Goal: Task Accomplishment & Management: Complete application form

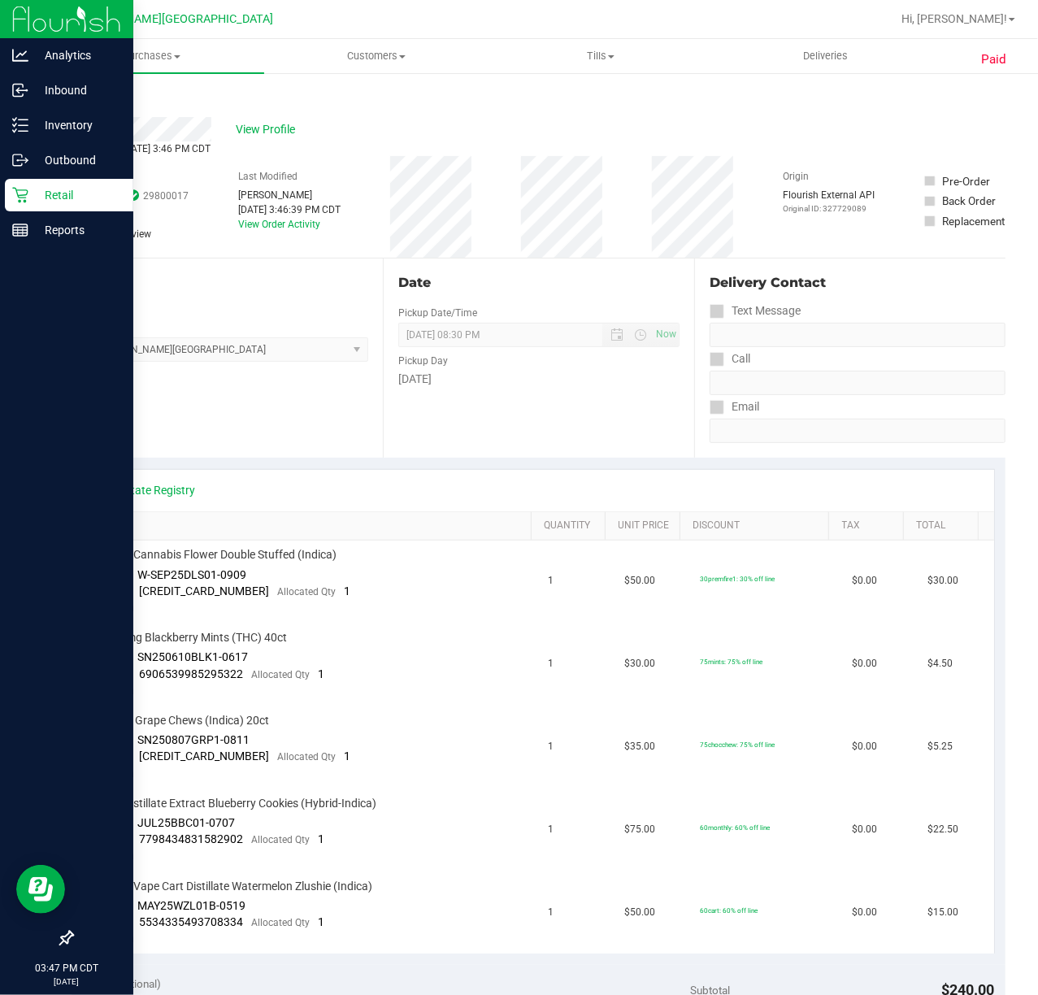
click at [43, 190] on p "Retail" at bounding box center [77, 195] width 98 height 20
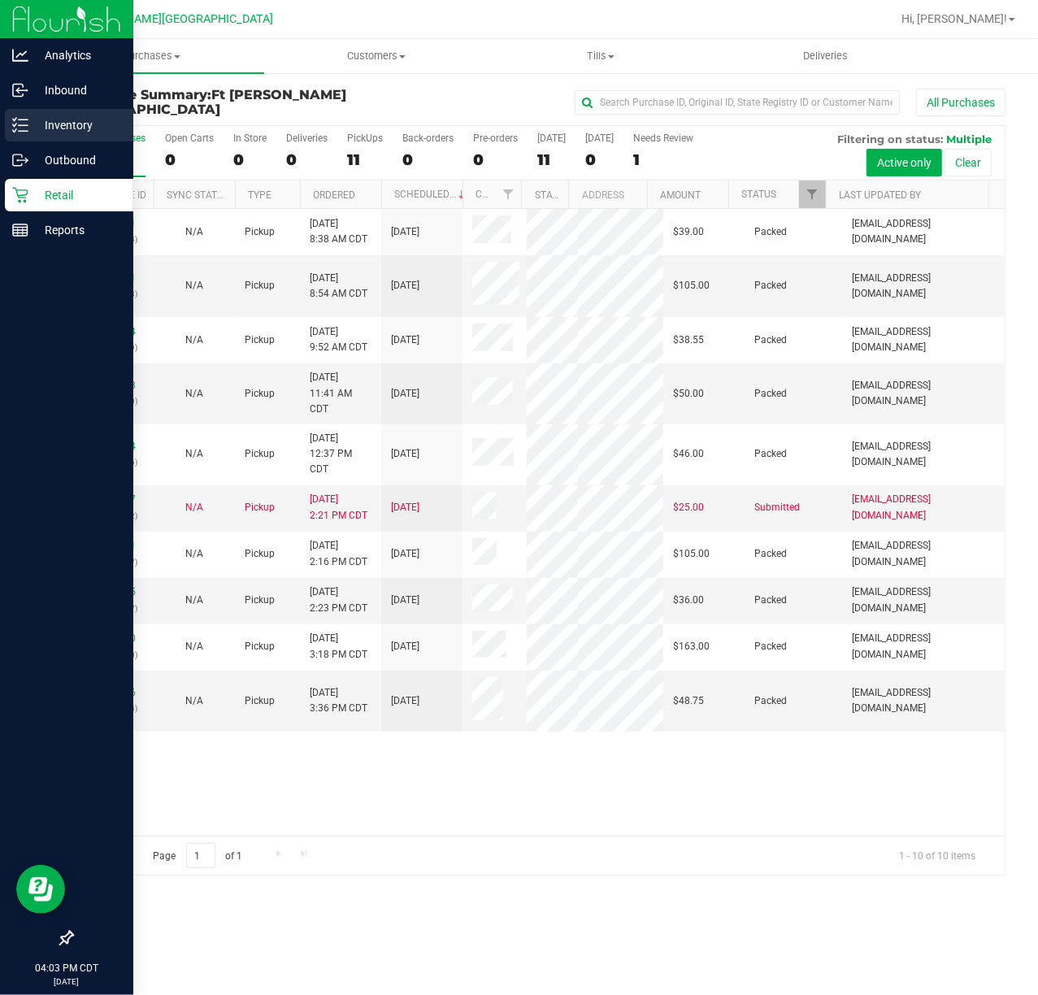
click at [17, 124] on icon at bounding box center [20, 125] width 16 height 16
drag, startPoint x: 17, startPoint y: 124, endPoint x: 24, endPoint y: 130, distance: 9.2
click at [20, 122] on icon at bounding box center [20, 125] width 16 height 16
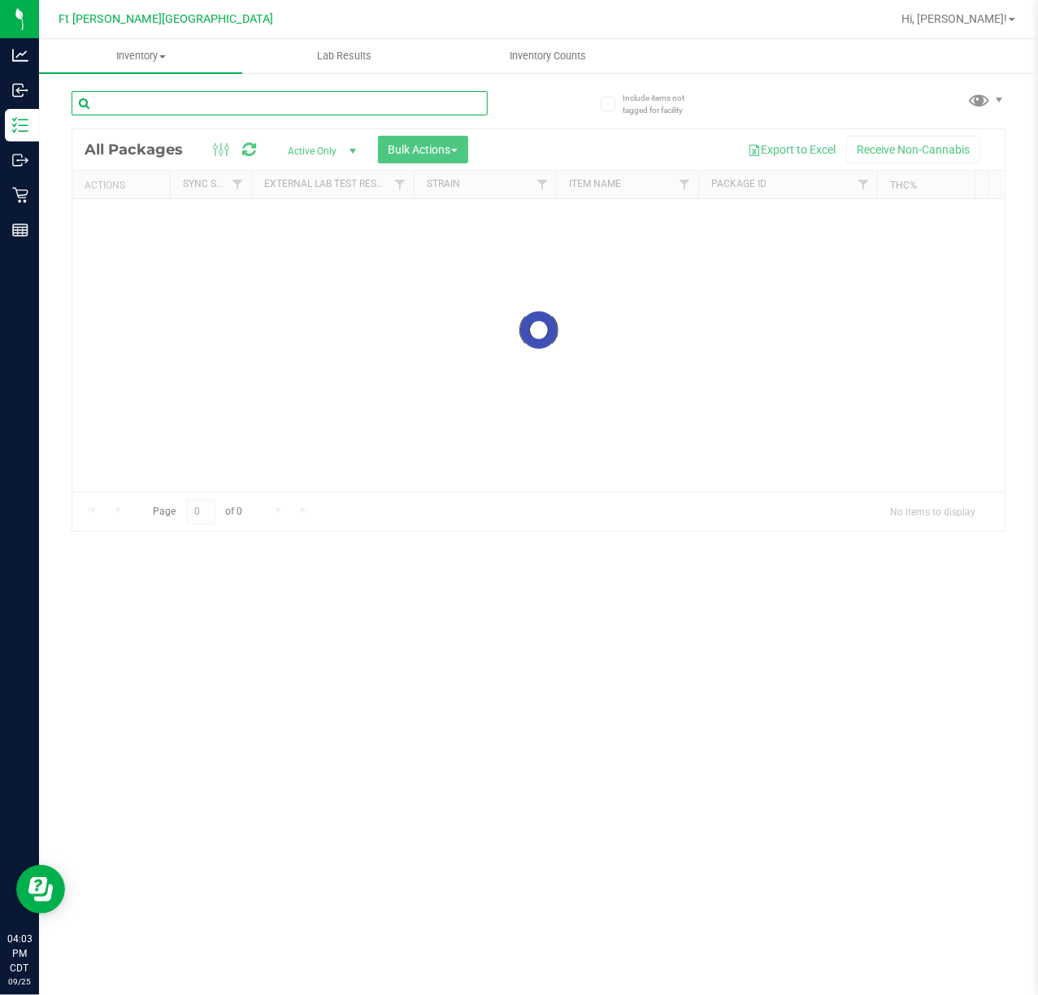
click at [264, 115] on input "text" at bounding box center [280, 103] width 416 height 24
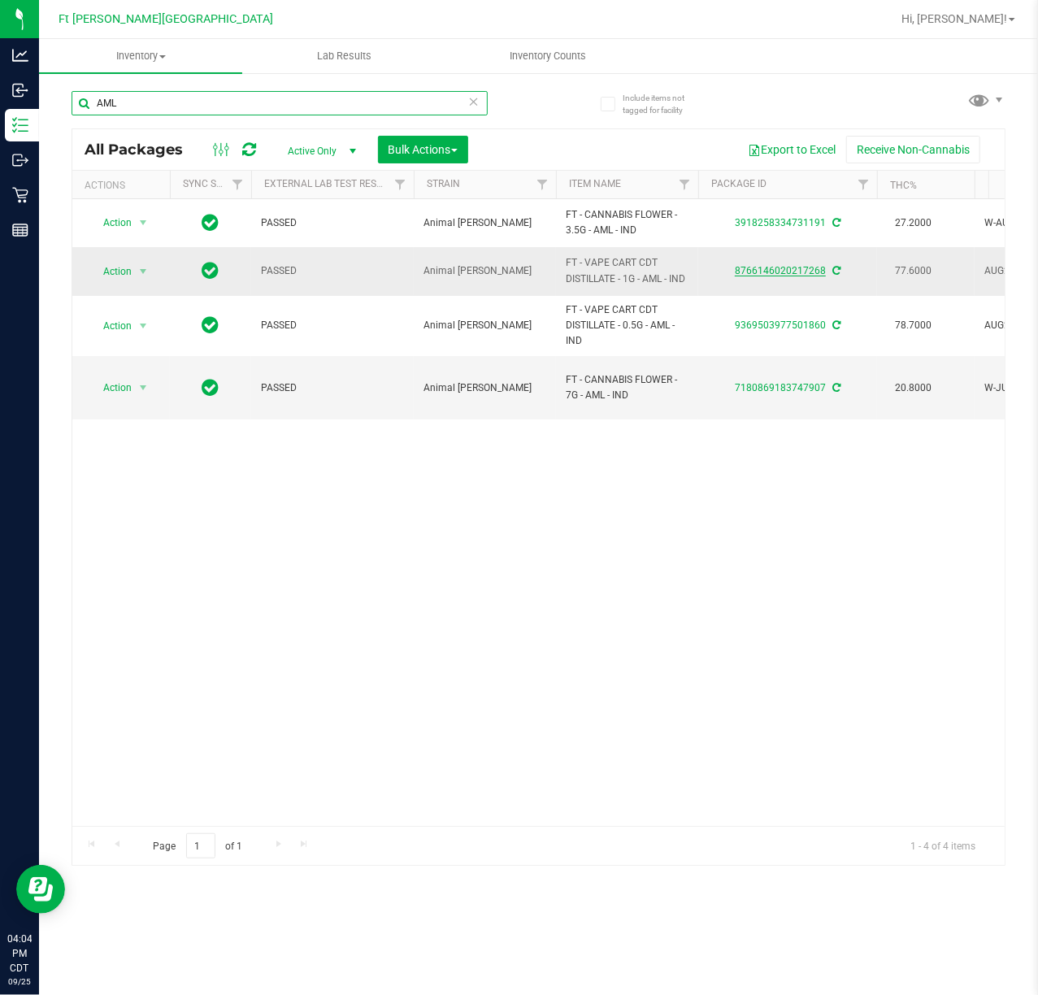
type input "AML"
click at [759, 265] on link "8766146020217268" at bounding box center [780, 270] width 91 height 11
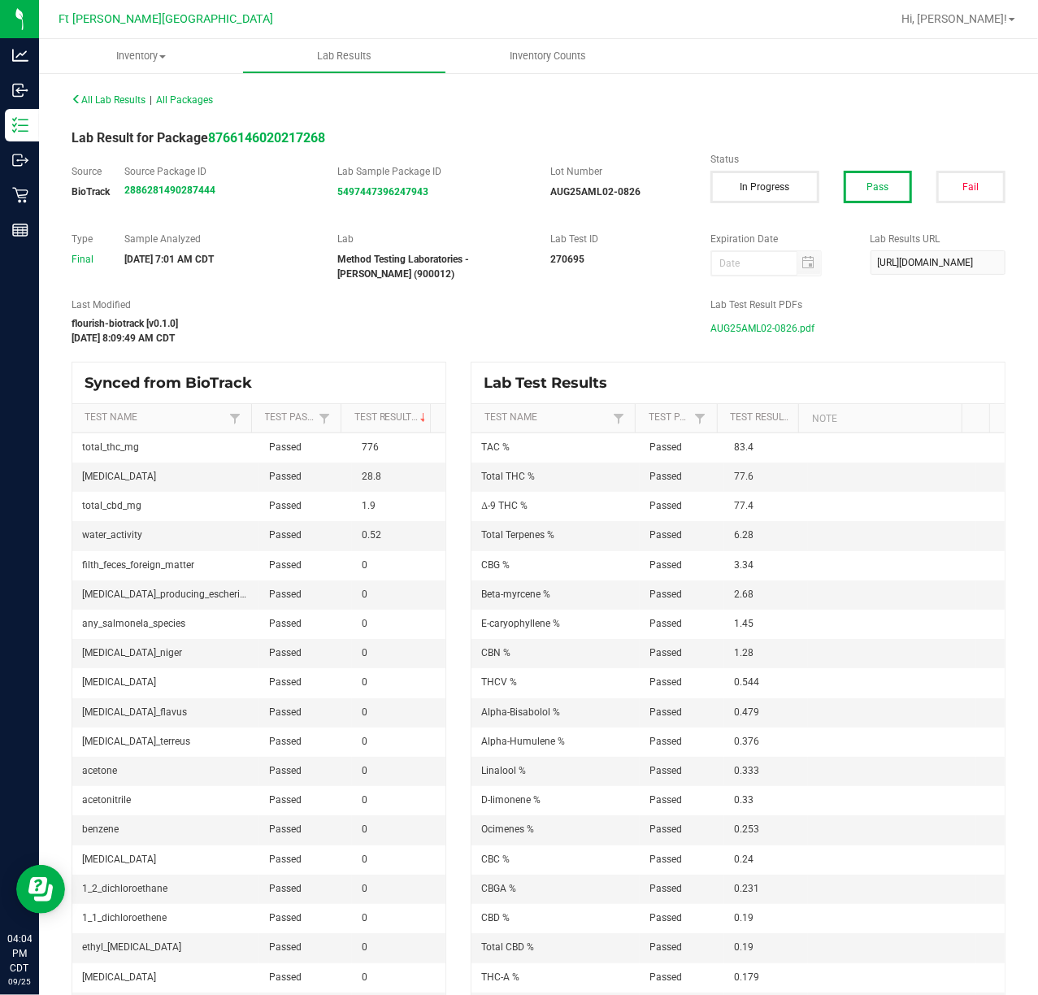
click at [720, 330] on span "AUG25AML02-0826.pdf" at bounding box center [762, 328] width 104 height 24
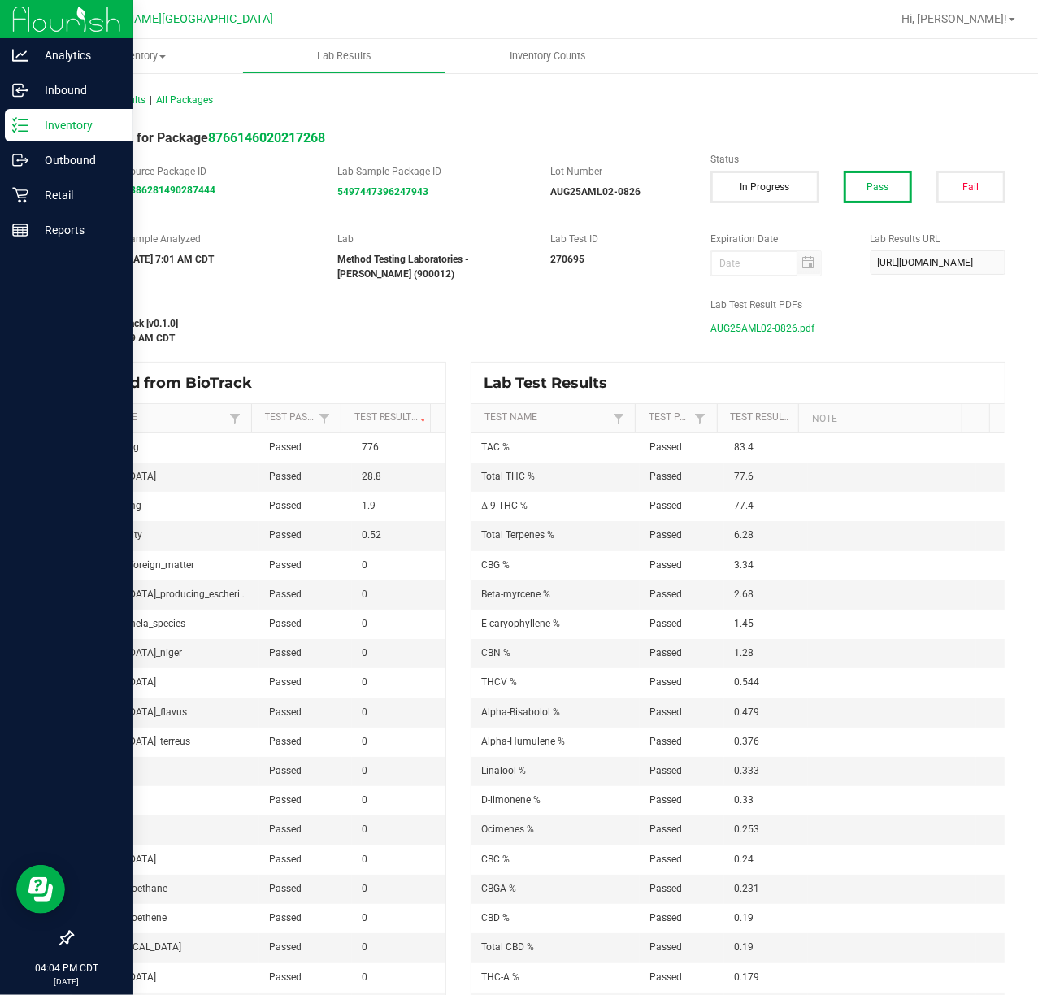
click at [21, 127] on icon at bounding box center [20, 125] width 16 height 16
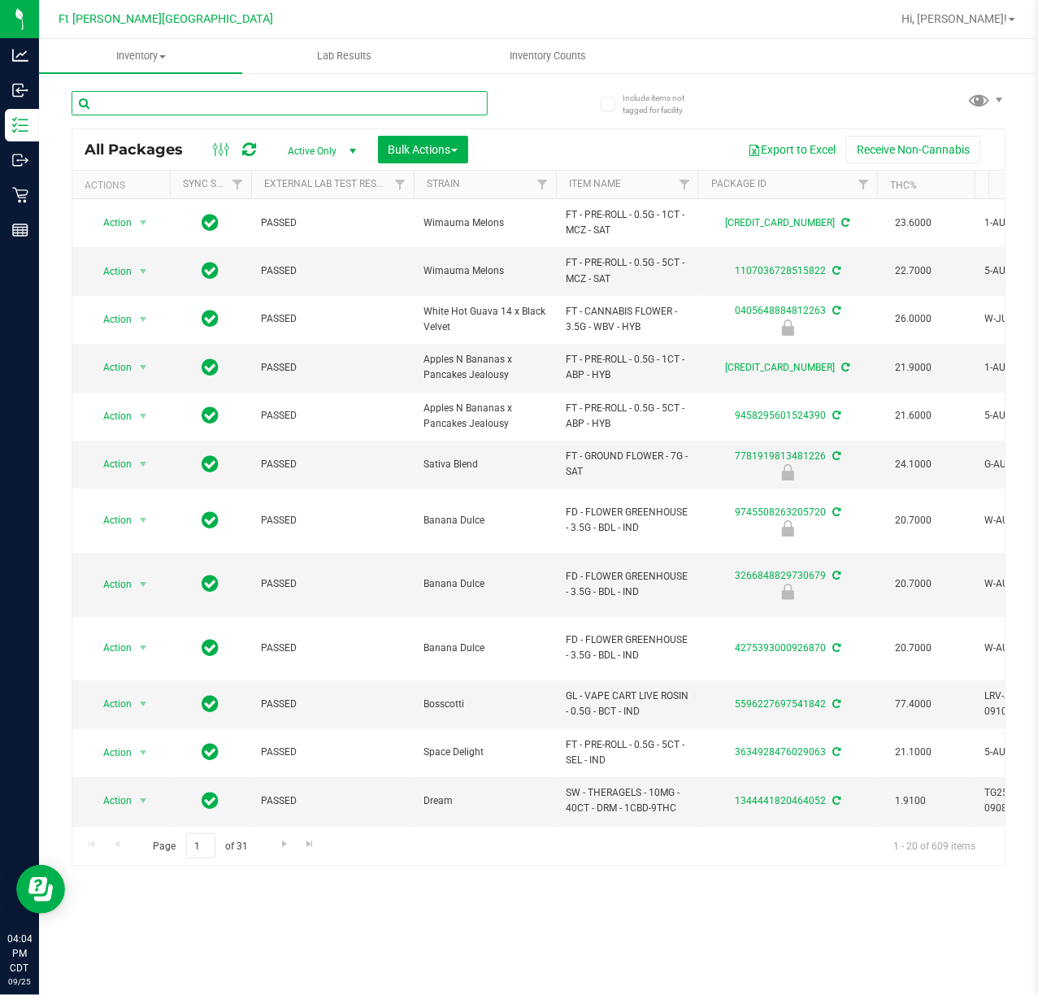
click at [186, 107] on input "text" at bounding box center [280, 103] width 416 height 24
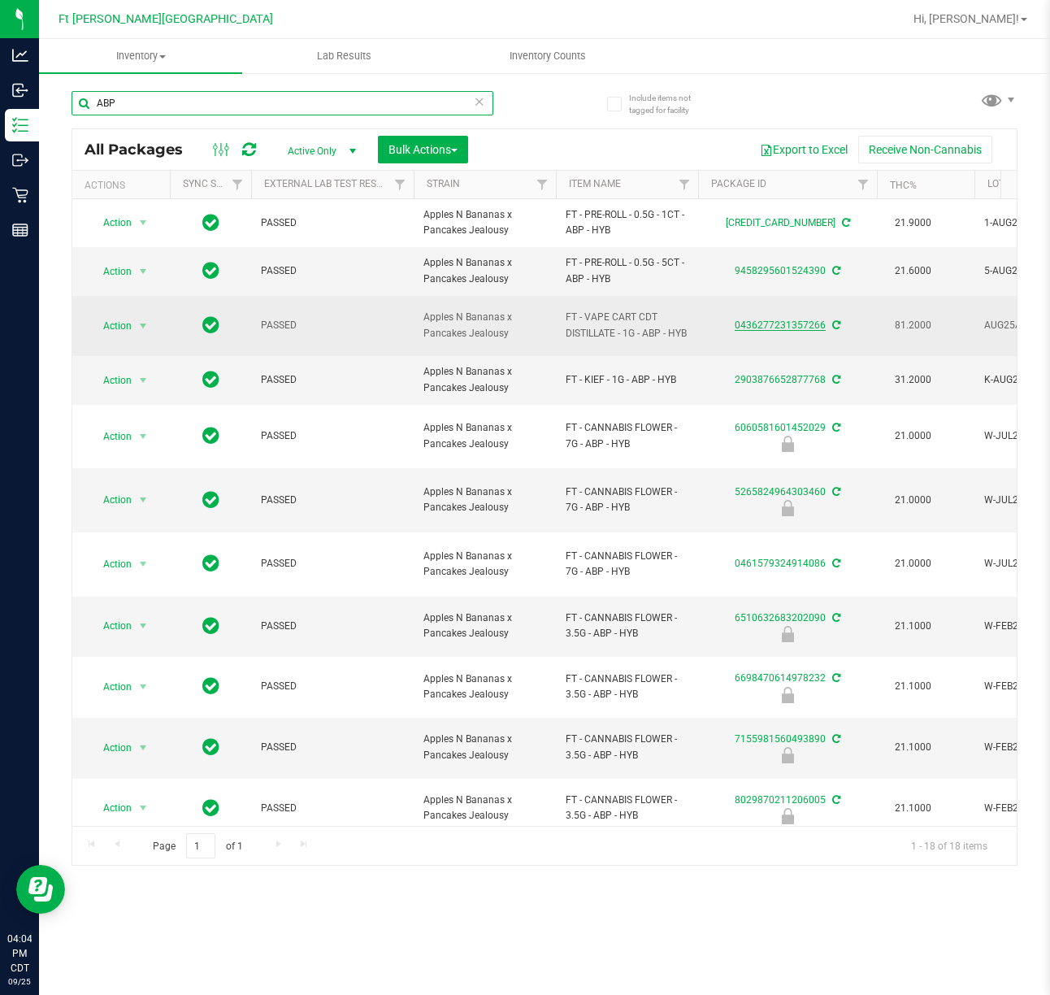
type input "ABP"
click at [764, 323] on link "0436277231357266" at bounding box center [780, 324] width 91 height 11
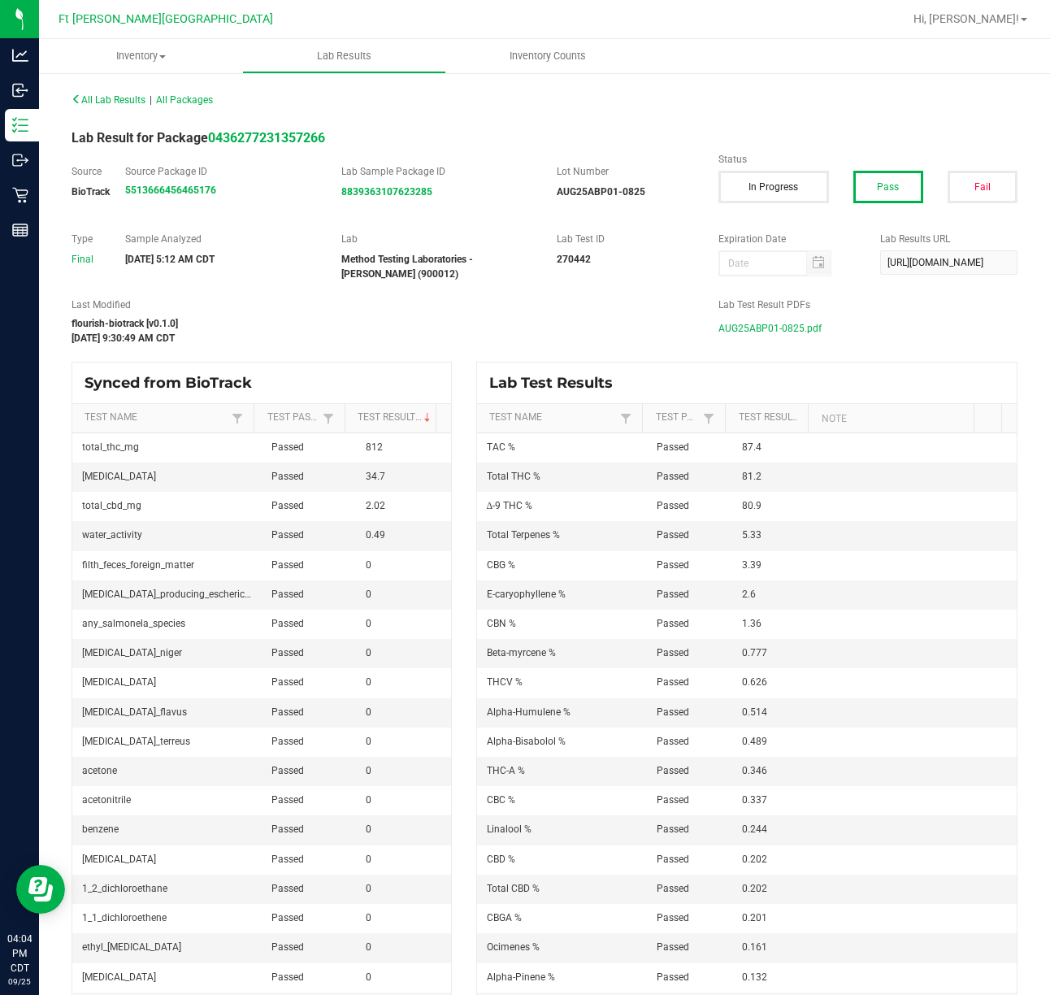
click at [769, 329] on span "AUG25ABP01-0825.pdf" at bounding box center [769, 328] width 103 height 24
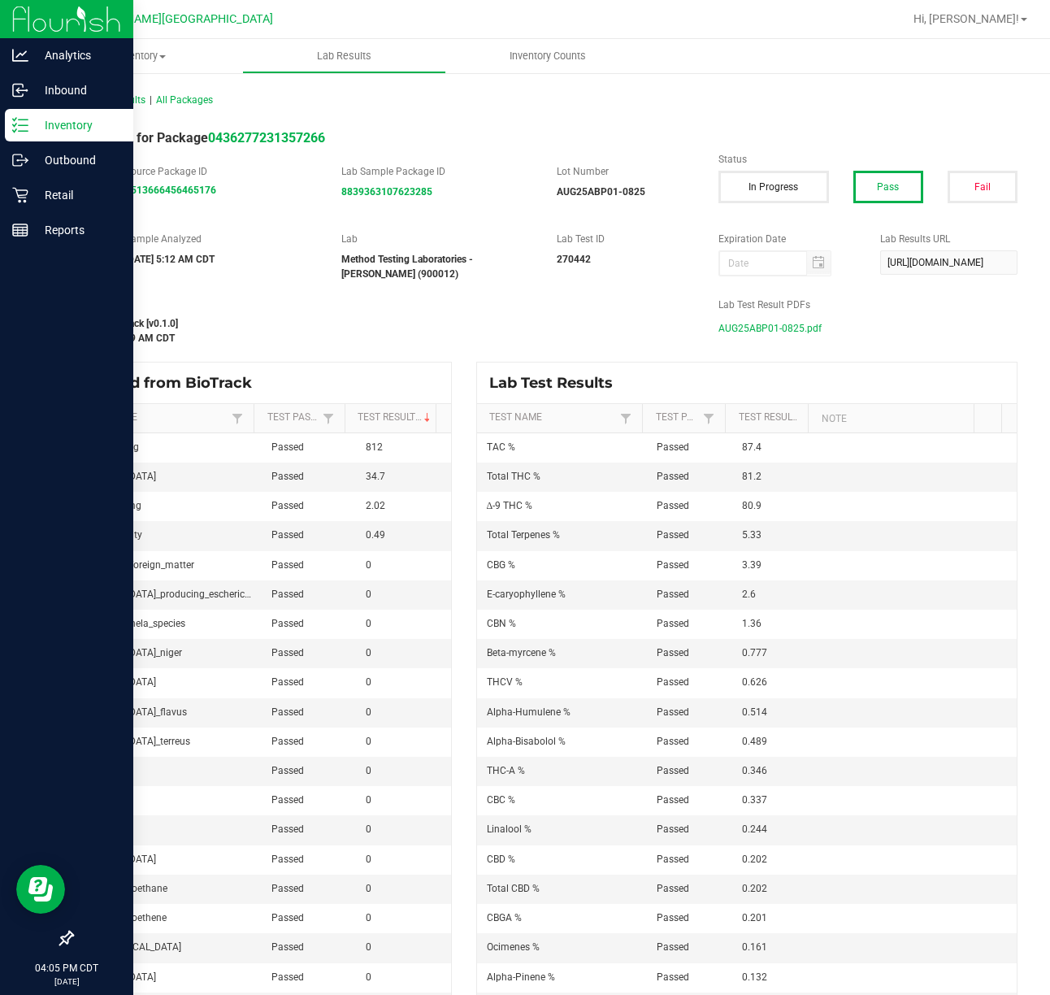
click at [24, 135] on div "Inventory" at bounding box center [69, 125] width 128 height 33
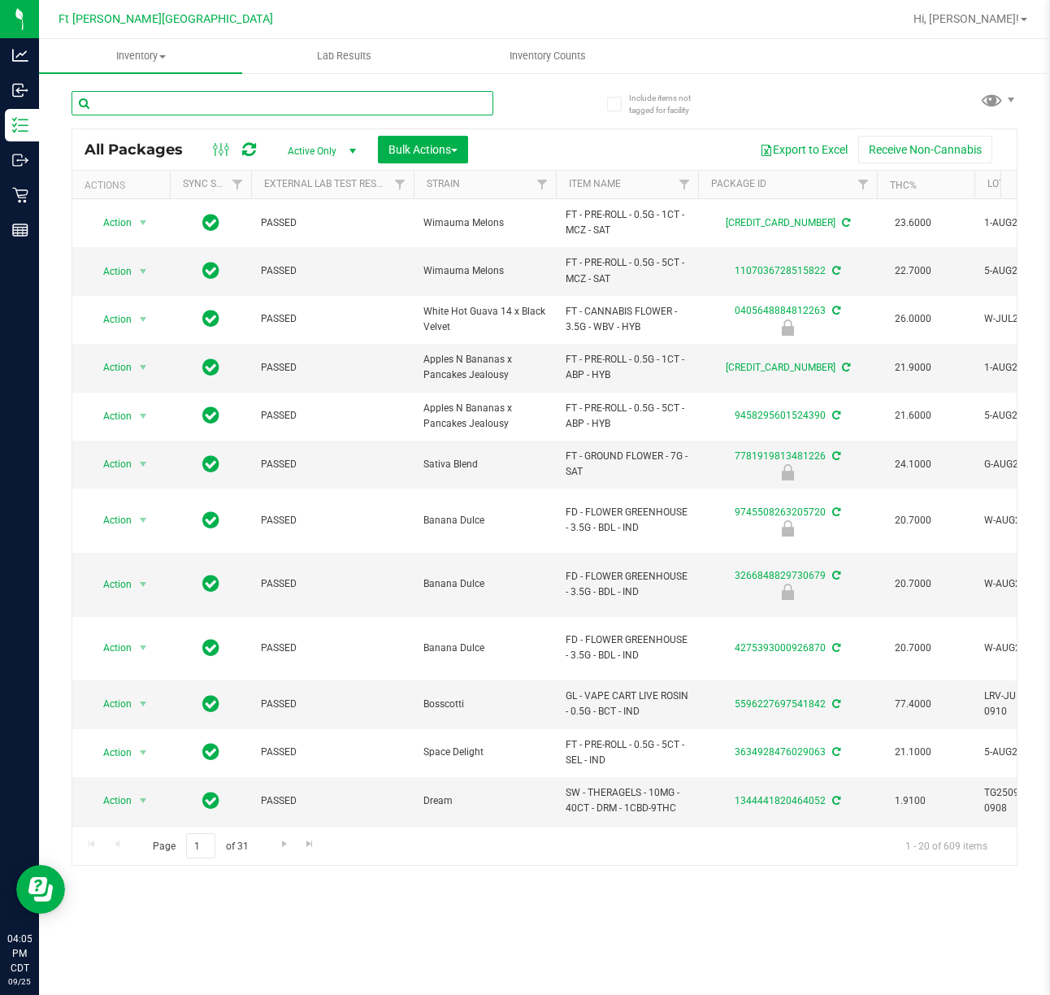
click at [153, 98] on input "text" at bounding box center [283, 103] width 422 height 24
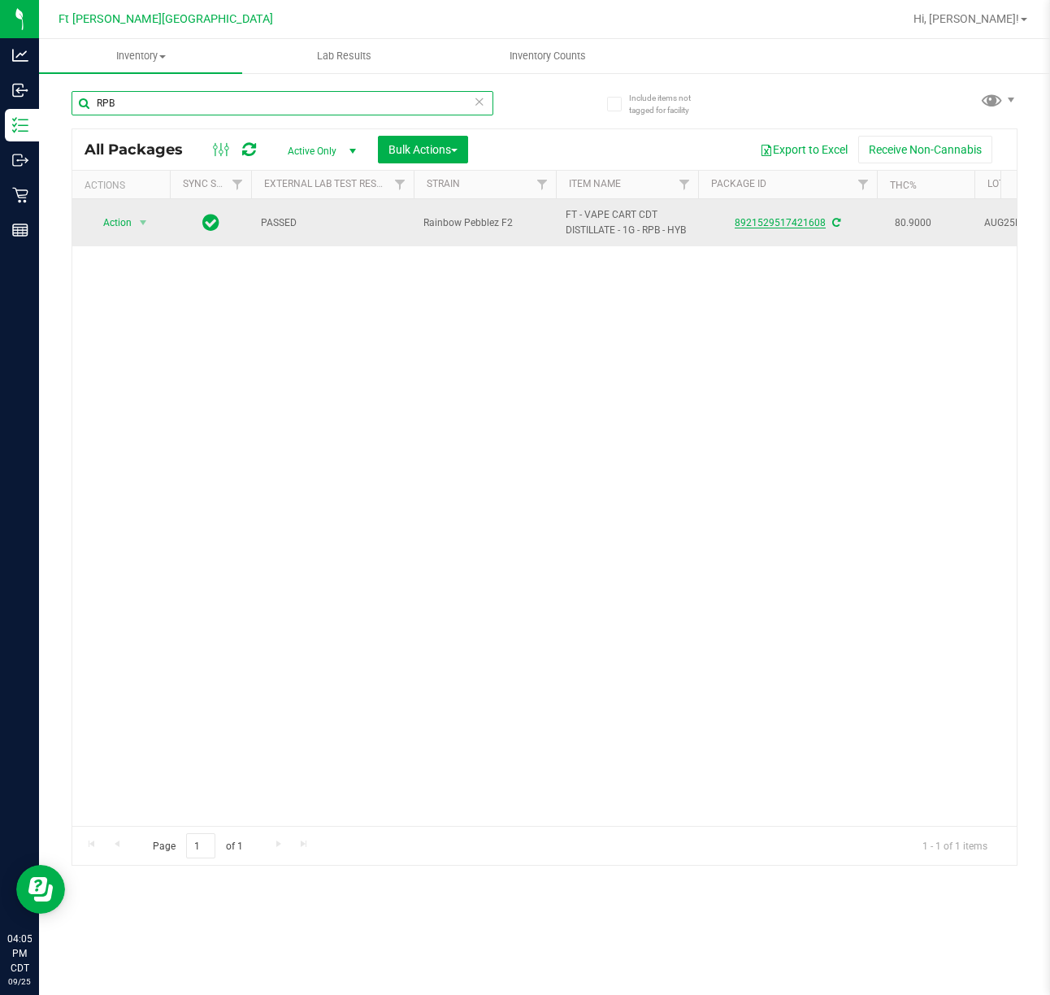
type input "RPB"
click at [766, 228] on link "8921529517421608" at bounding box center [780, 222] width 91 height 11
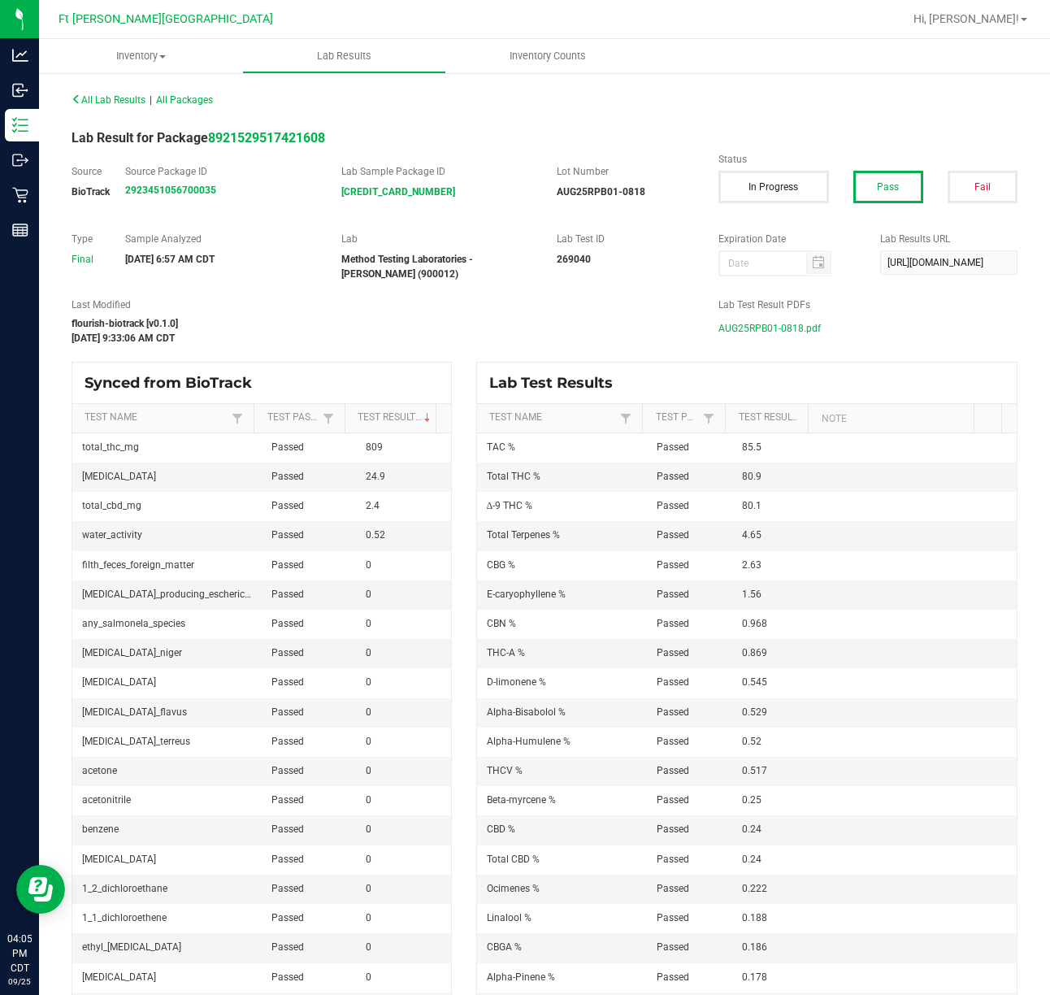
click at [735, 319] on span "AUG25RPB01-0818.pdf" at bounding box center [769, 328] width 102 height 24
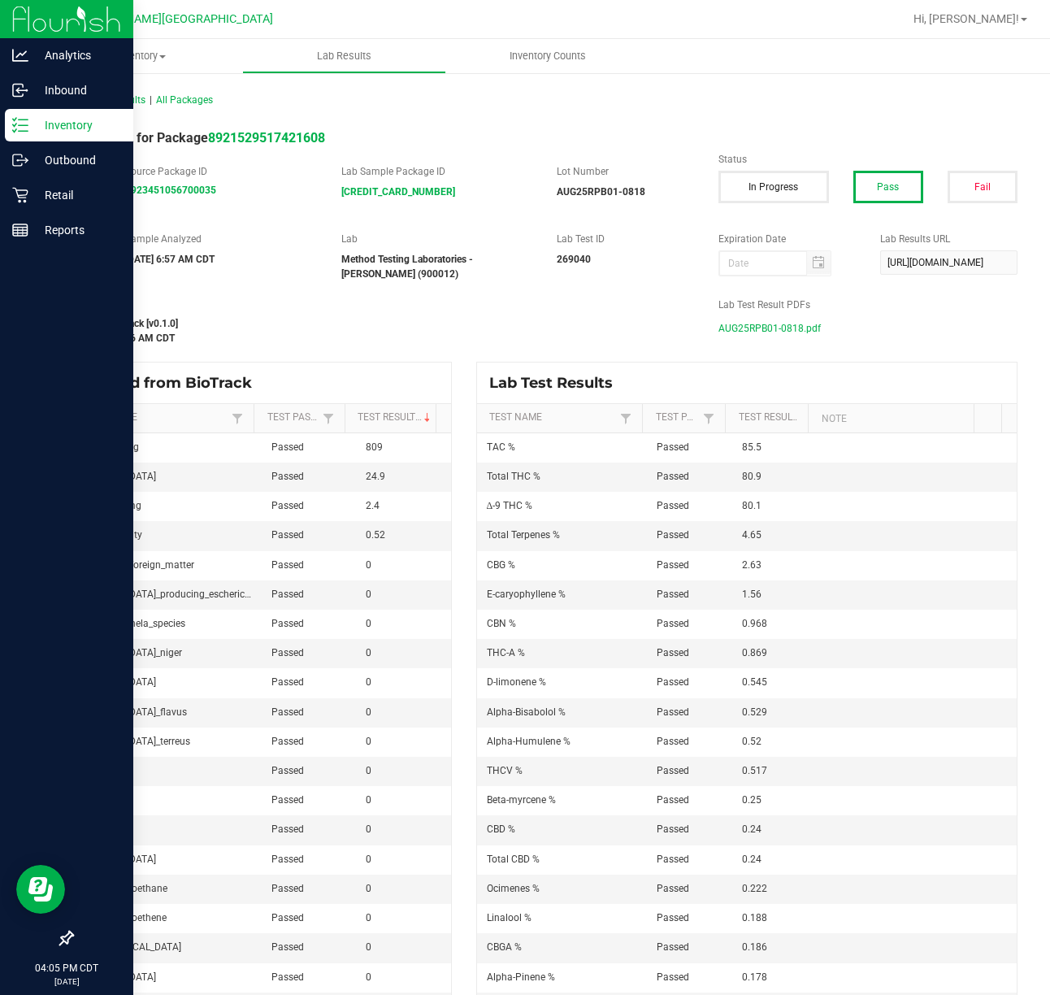
click at [37, 124] on p "Inventory" at bounding box center [77, 125] width 98 height 20
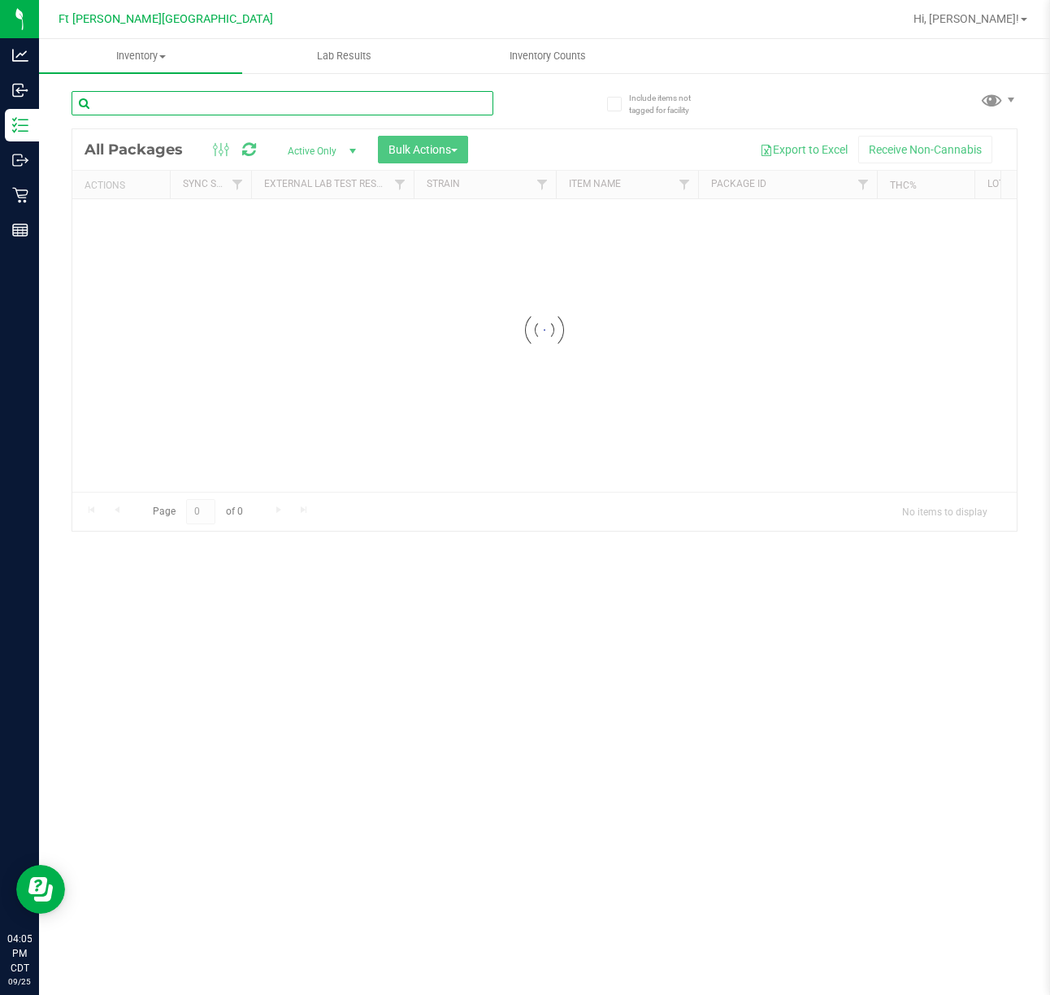
click at [144, 95] on input "text" at bounding box center [283, 103] width 422 height 24
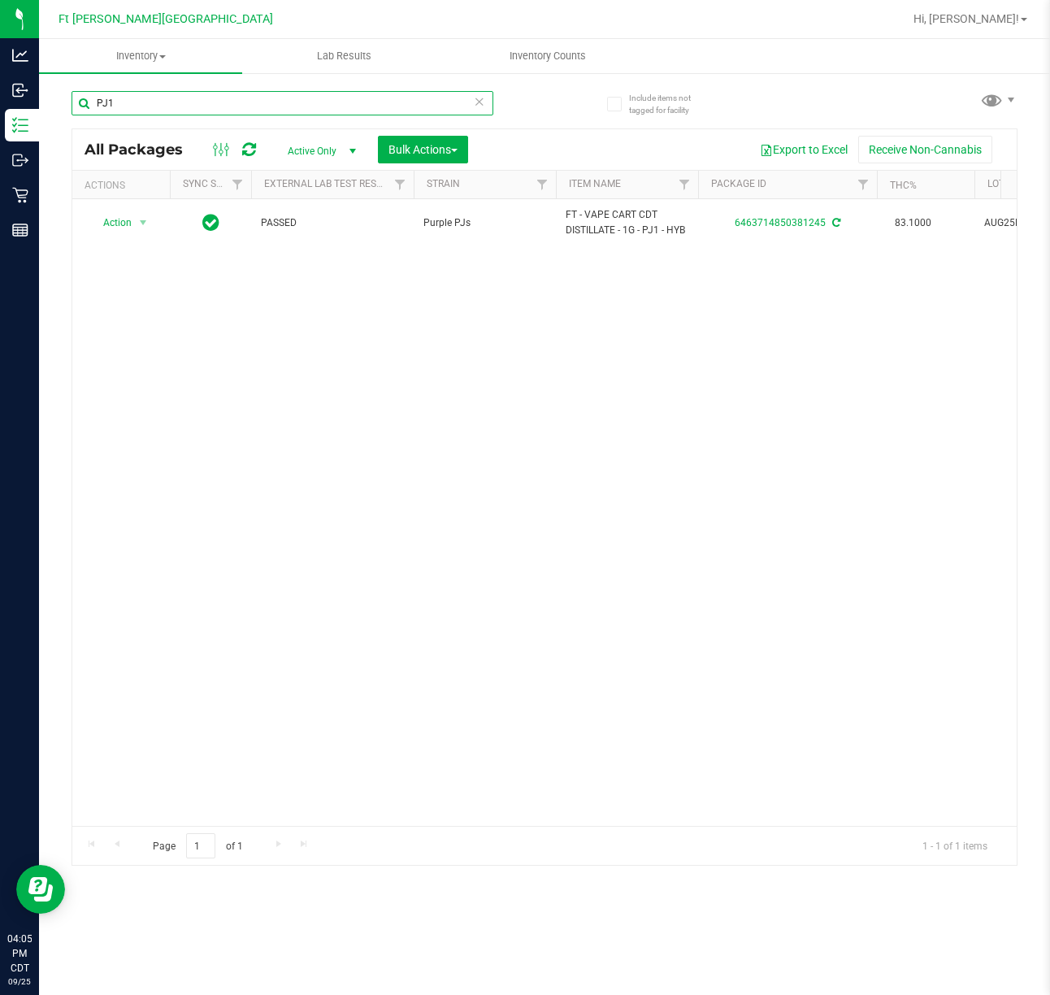
type input "PJ1"
click at [761, 221] on link "6463714850381245" at bounding box center [780, 222] width 91 height 11
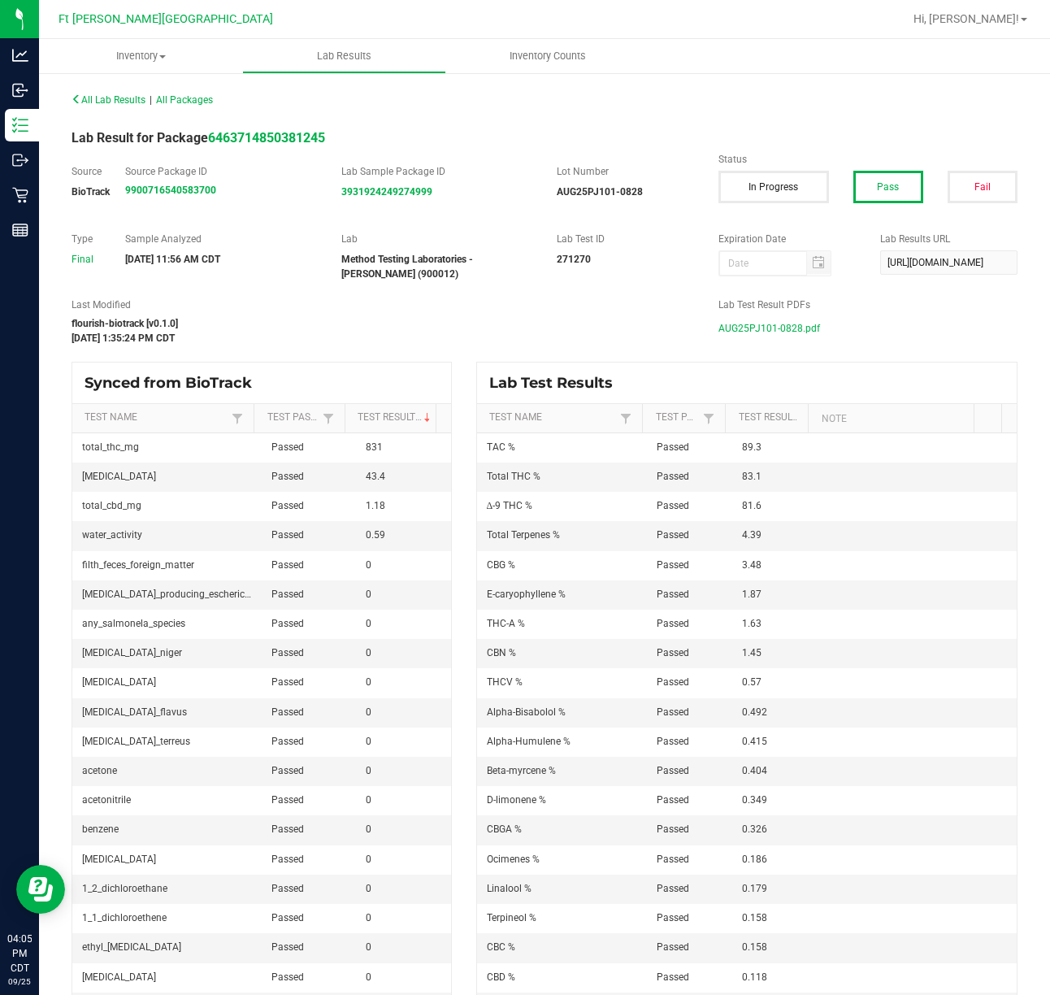
click at [768, 329] on span "AUG25PJ101-0828.pdf" at bounding box center [769, 328] width 102 height 24
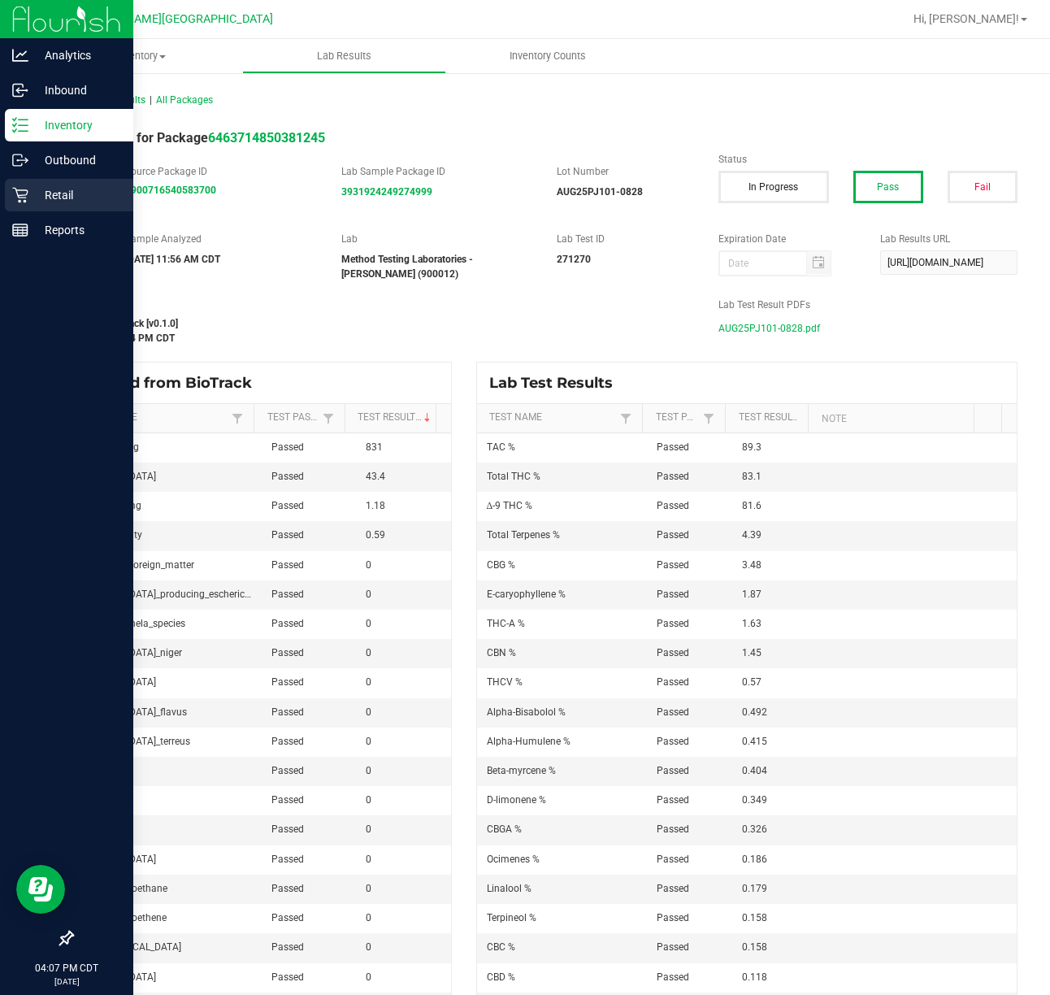
click at [37, 182] on div "Retail" at bounding box center [69, 195] width 128 height 33
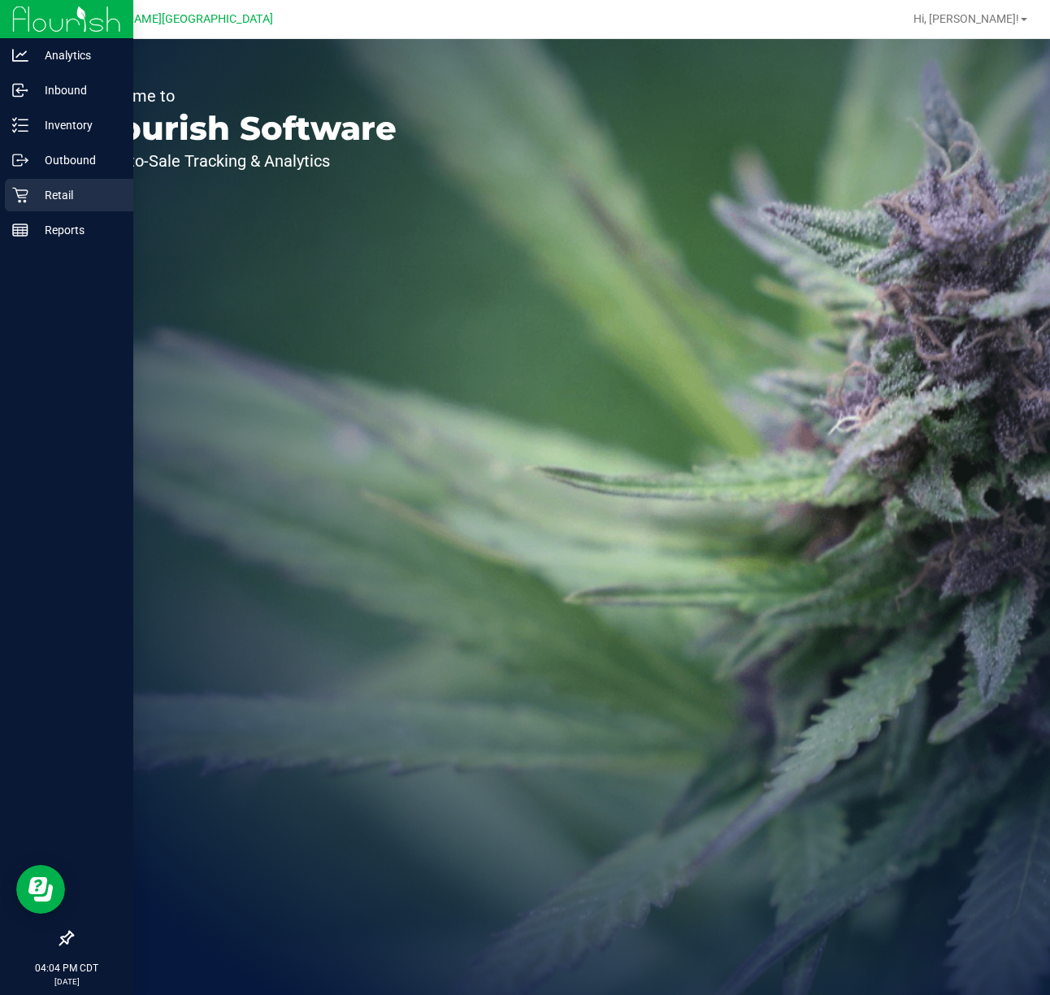
click at [17, 193] on icon at bounding box center [19, 195] width 15 height 15
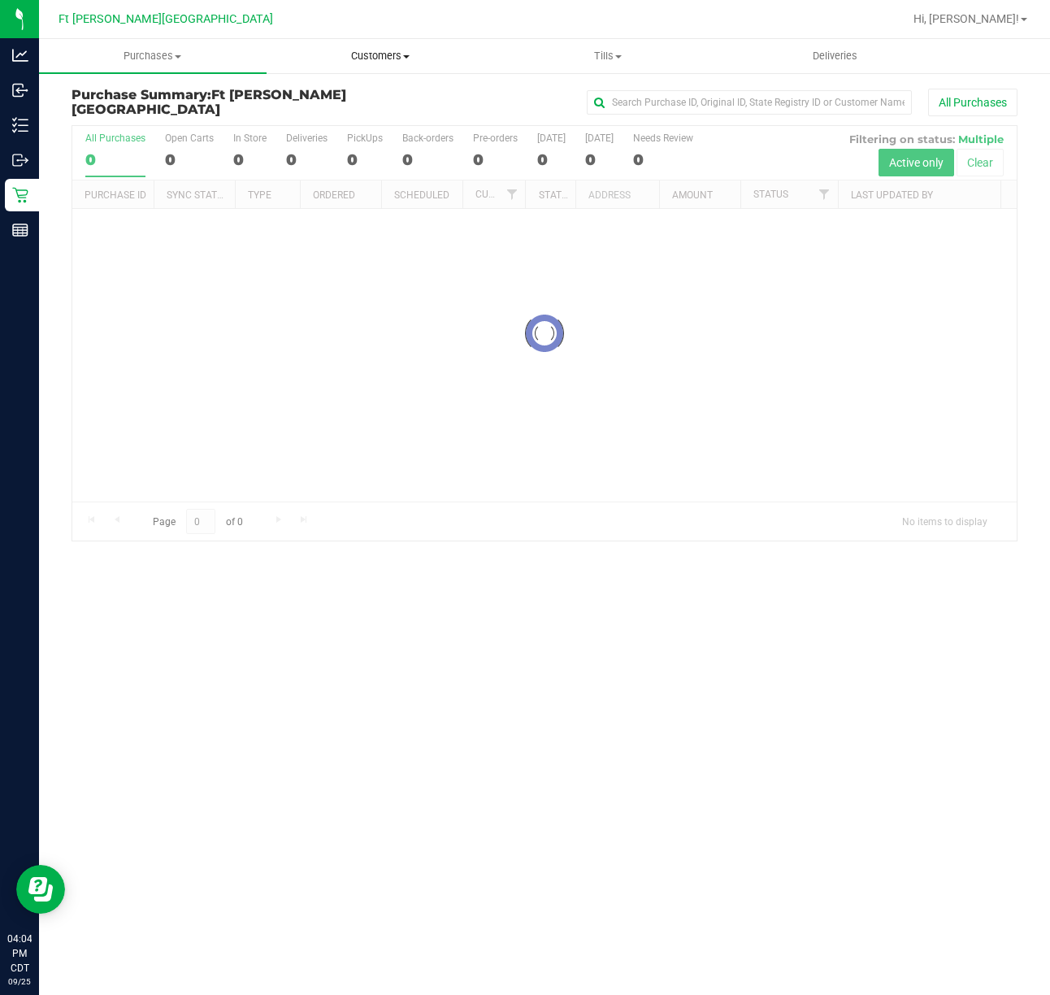
click at [397, 49] on span "Customers" at bounding box center [380, 56] width 226 height 15
click at [330, 106] on li "All customers" at bounding box center [381, 99] width 228 height 20
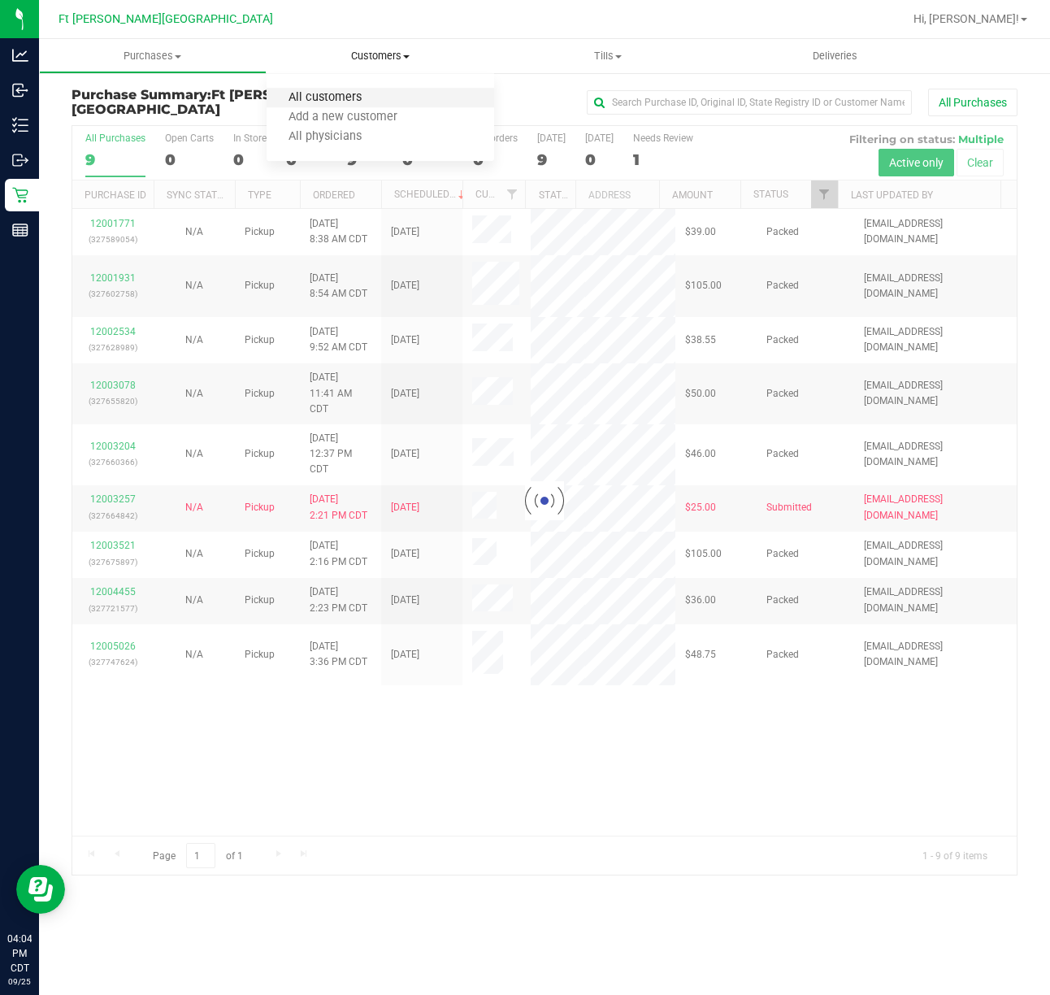
click at [343, 102] on span "All customers" at bounding box center [325, 98] width 117 height 14
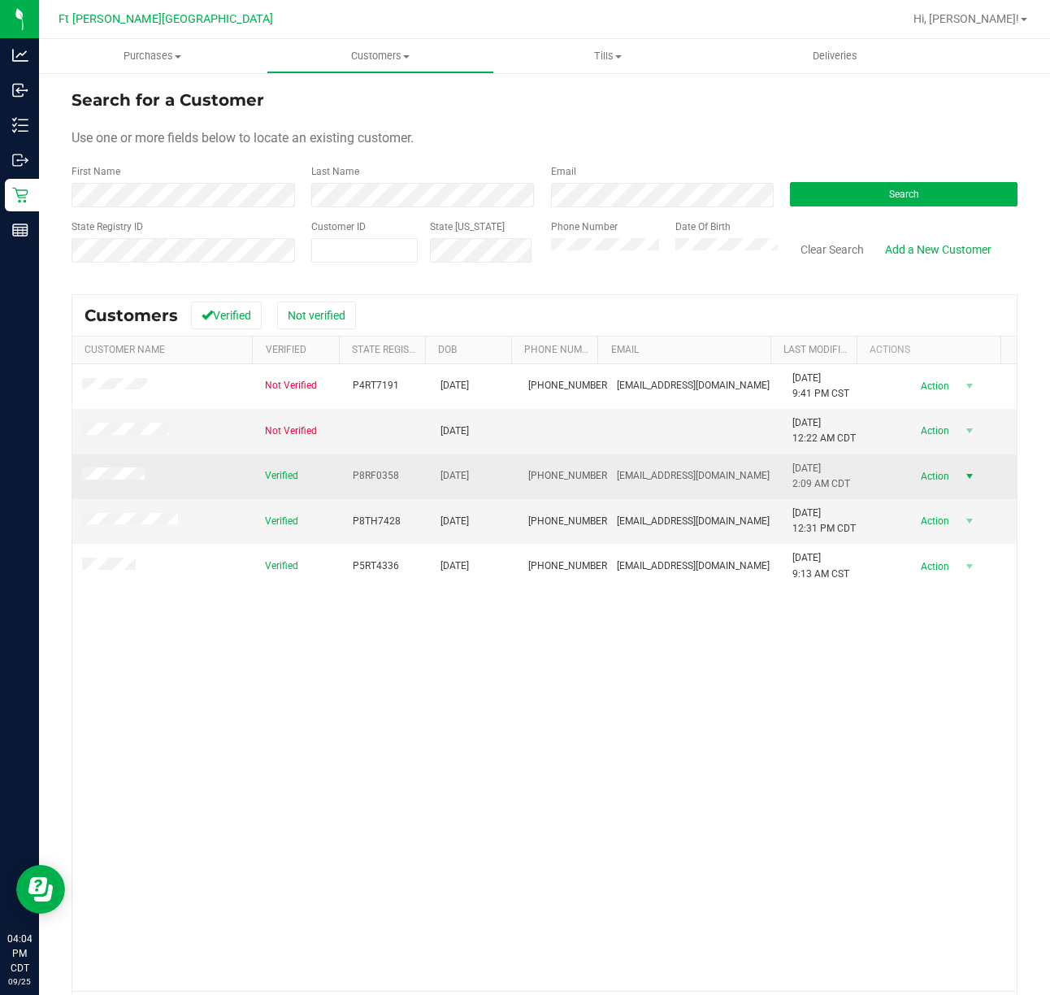
click at [911, 476] on span "Action" at bounding box center [933, 476] width 53 height 23
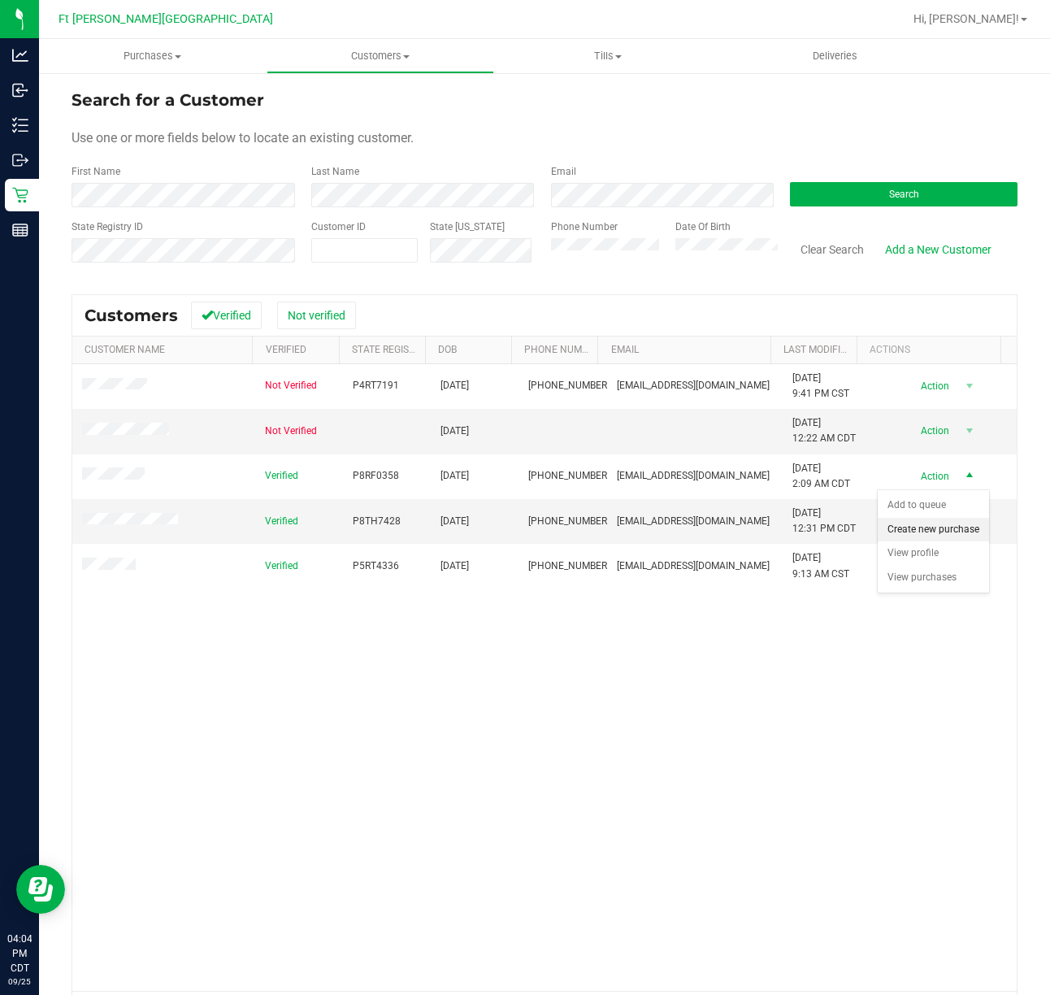
click at [917, 531] on li "Create new purchase" at bounding box center [933, 530] width 111 height 24
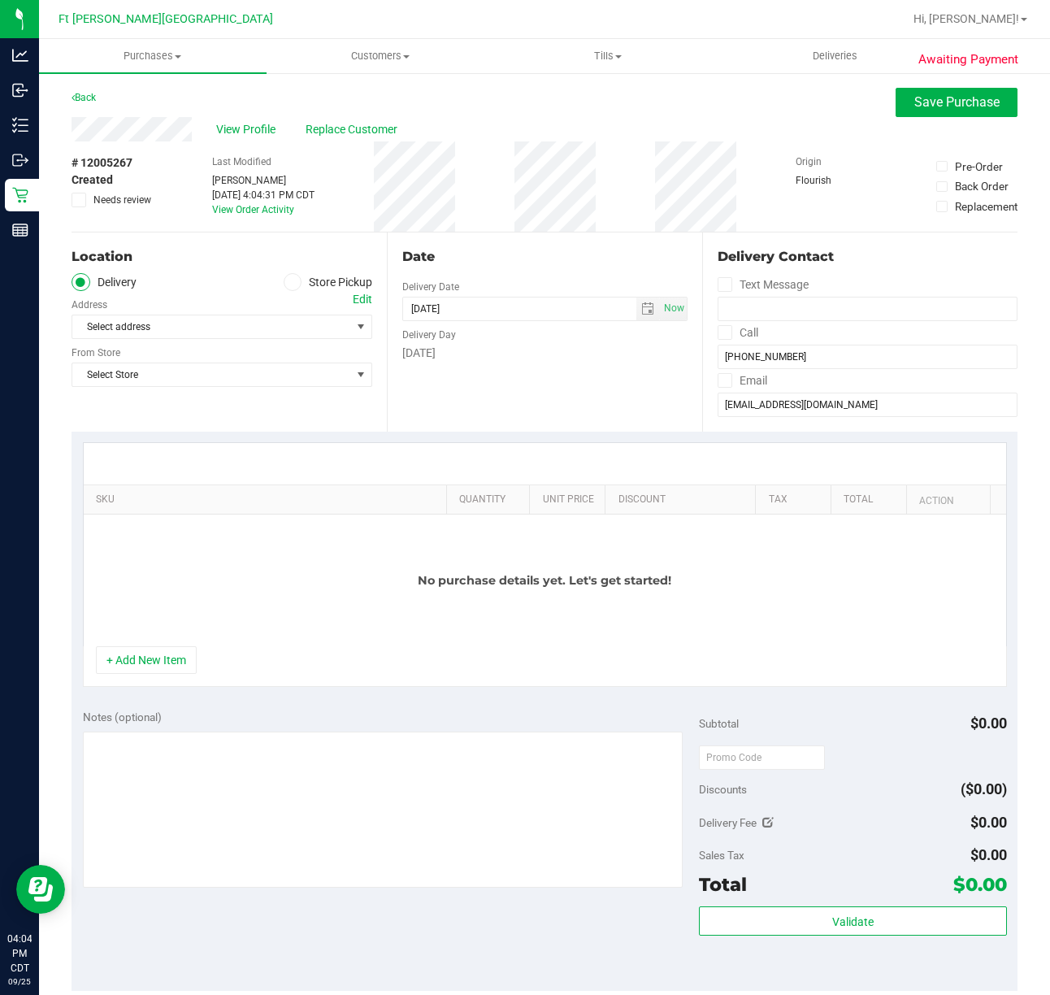
drag, startPoint x: 299, startPoint y: 280, endPoint x: 293, endPoint y: 286, distance: 8.6
click at [293, 281] on label "Store Pickup" at bounding box center [328, 282] width 89 height 19
click at [288, 282] on icon at bounding box center [293, 282] width 10 height 0
click at [0, 0] on input "Store Pickup" at bounding box center [0, 0] width 0 height 0
click at [273, 335] on span "Select Store" at bounding box center [211, 326] width 279 height 23
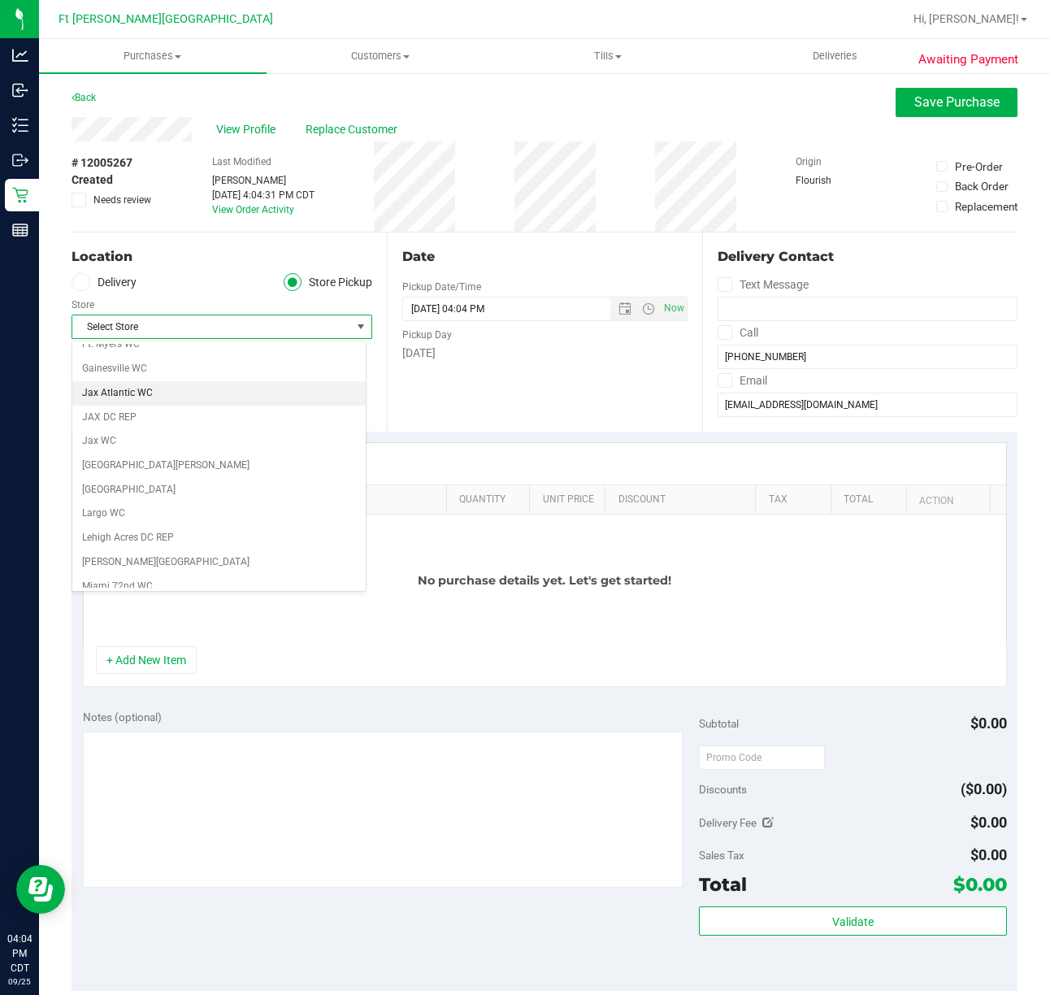
scroll to position [216, 0]
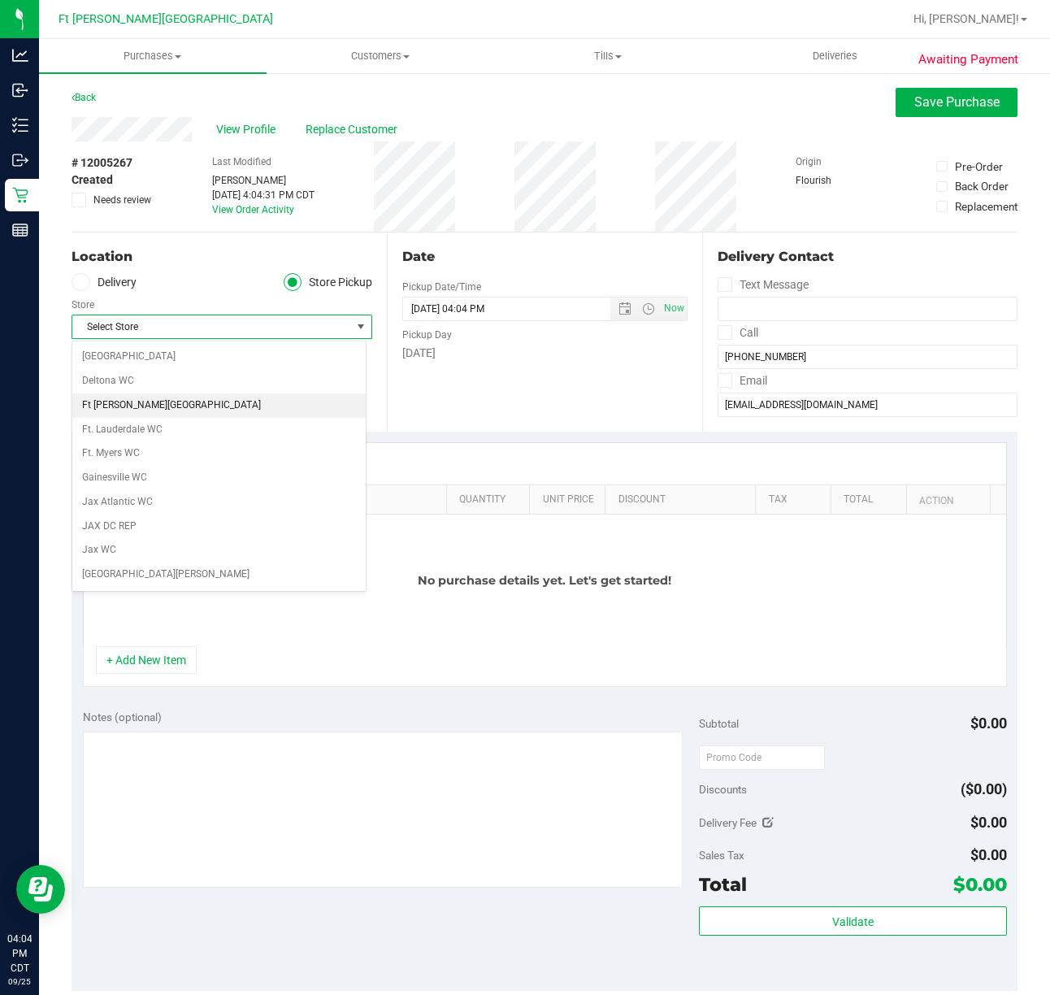
drag, startPoint x: 202, startPoint y: 434, endPoint x: 206, endPoint y: 413, distance: 21.4
click at [206, 413] on ul "Bonita Springs WC Boynton Beach WC Bradenton WC Brandon WC Brooksville WC Call …" at bounding box center [218, 840] width 293 height 1425
click at [206, 413] on li "Ft [PERSON_NAME][GEOGRAPHIC_DATA]" at bounding box center [218, 405] width 293 height 24
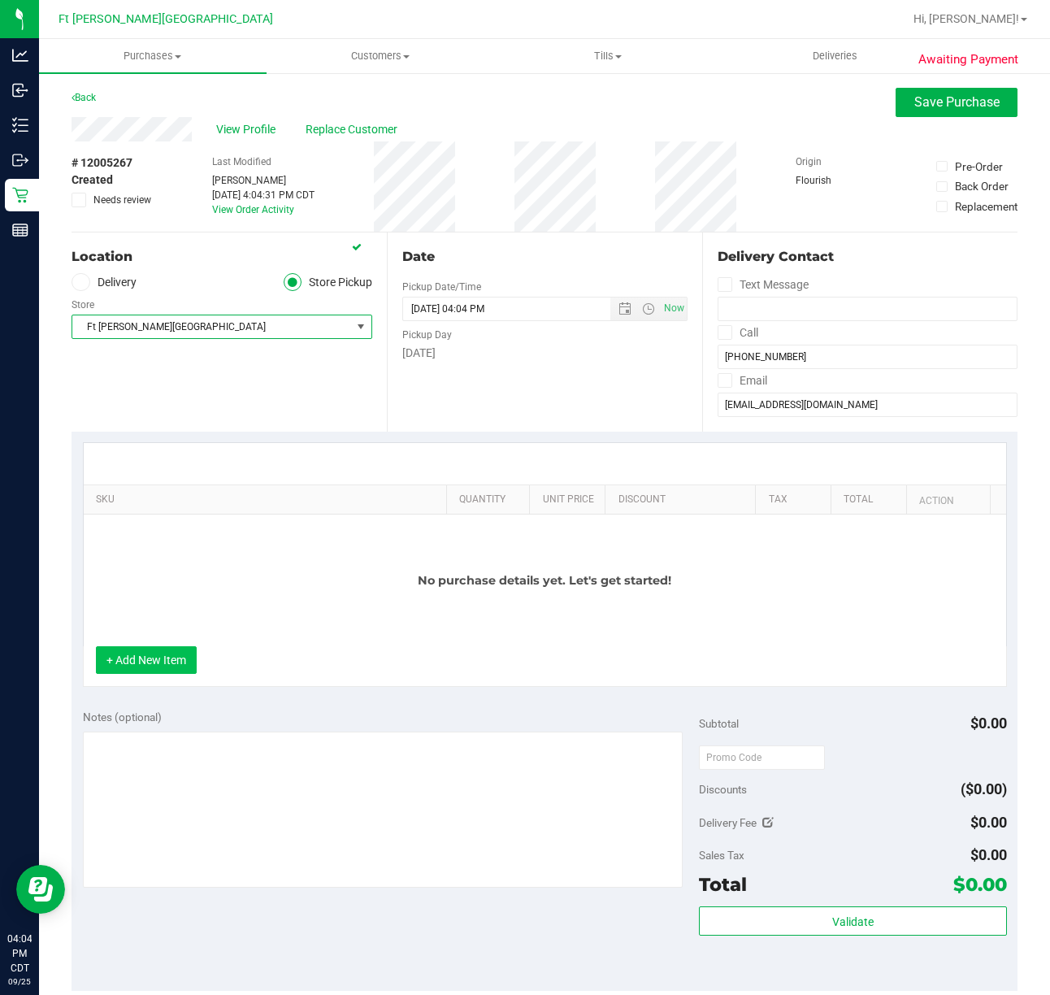
click at [154, 657] on button "+ Add New Item" at bounding box center [146, 660] width 101 height 28
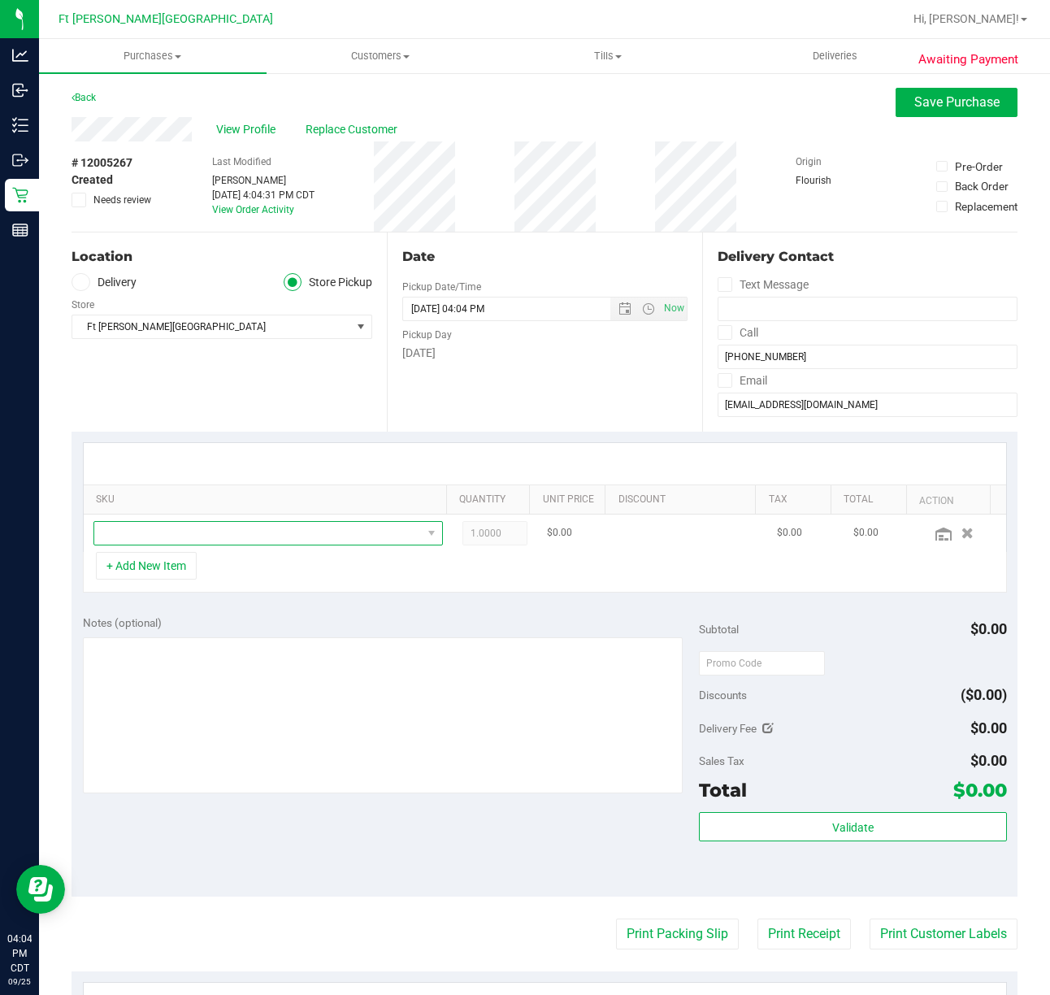
click at [186, 531] on span "NO DATA FOUND" at bounding box center [258, 533] width 328 height 23
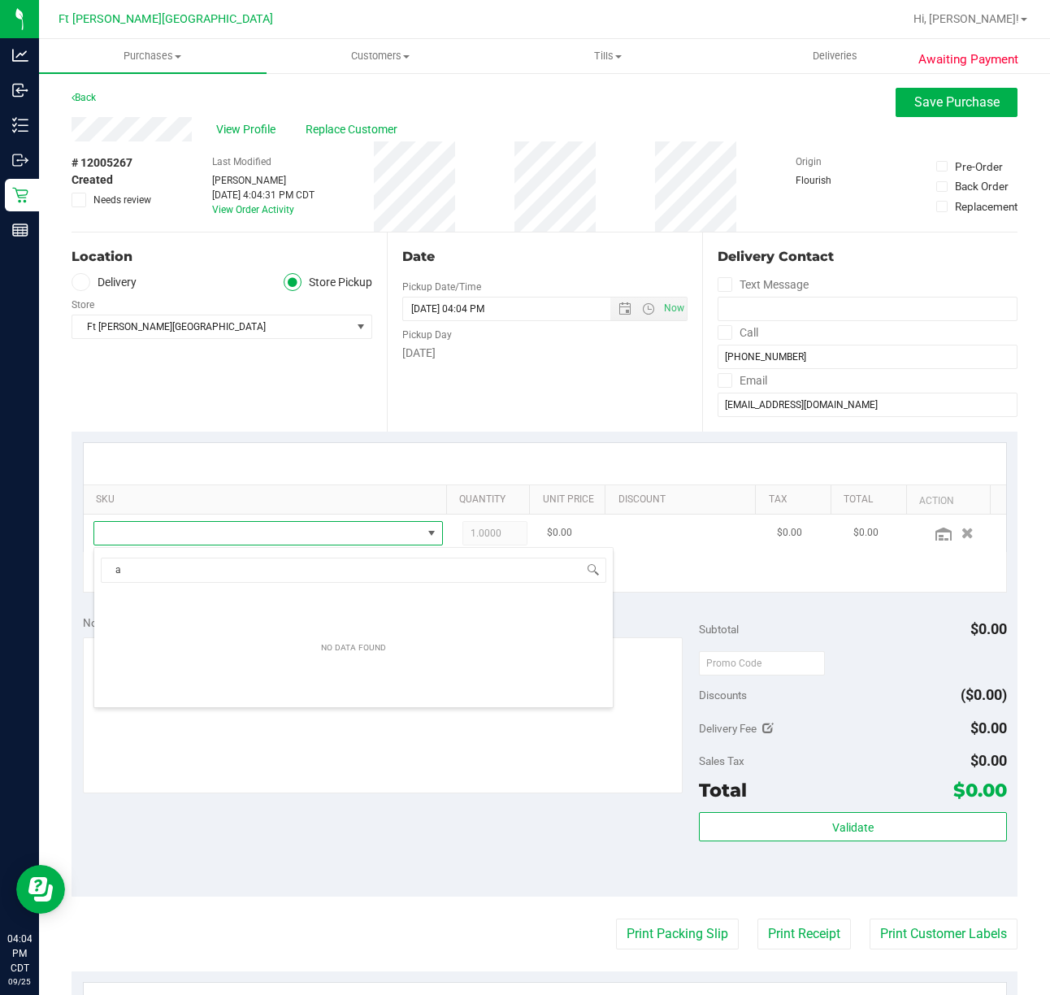
scroll to position [24, 336]
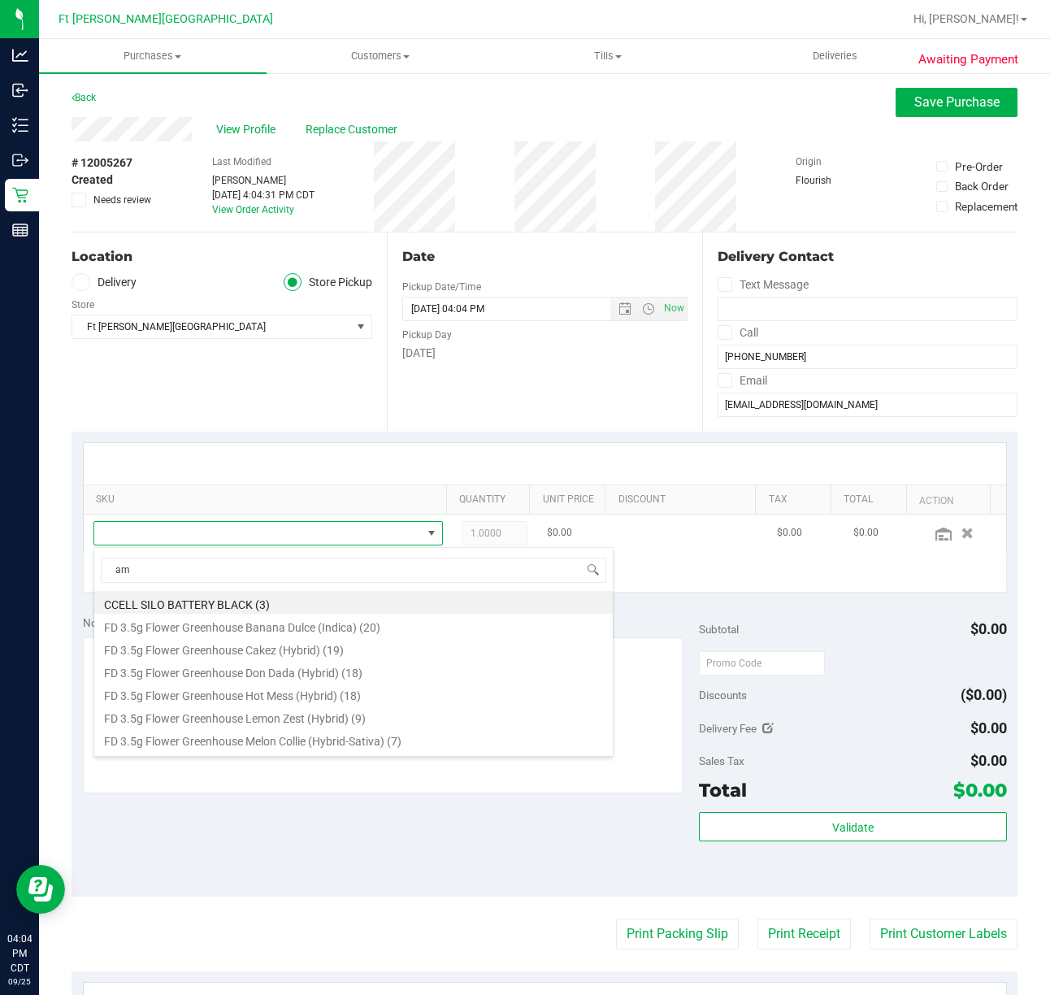
type input "aml"
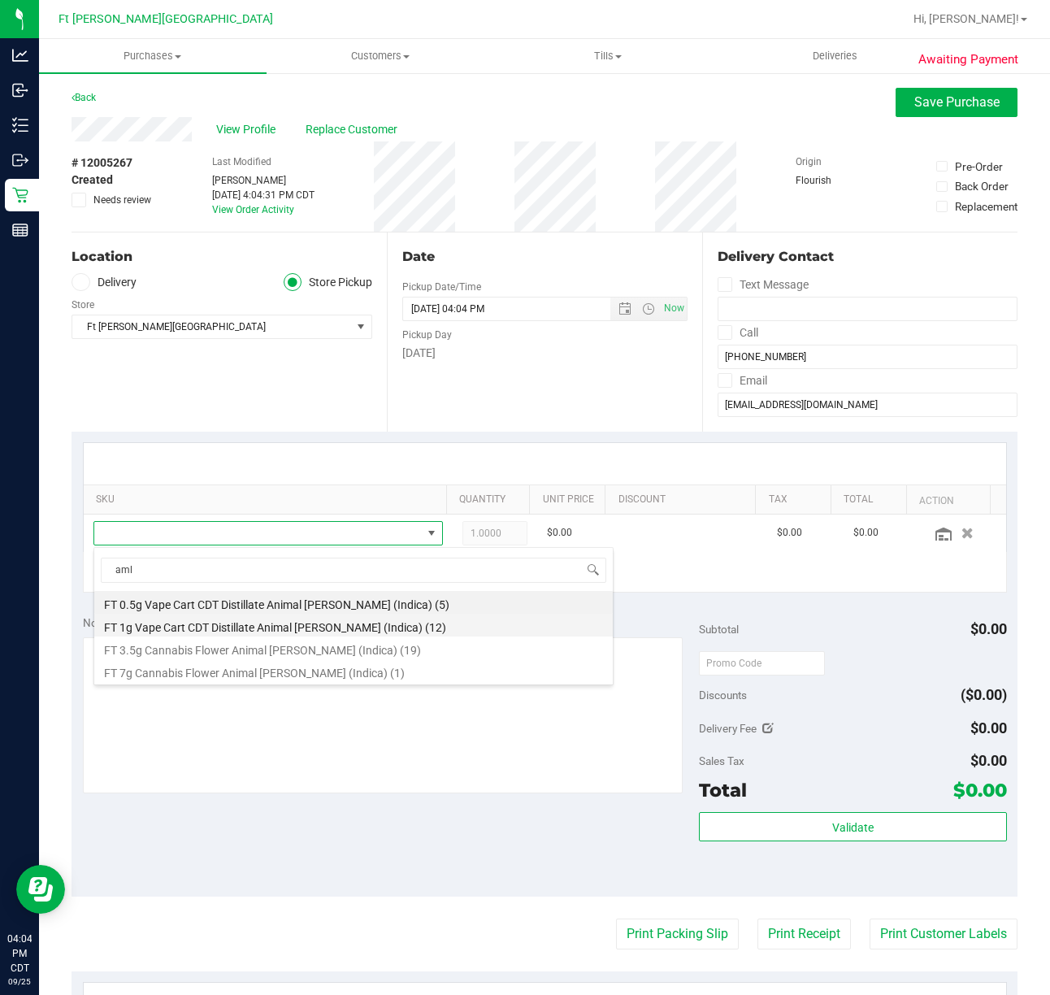
click at [245, 624] on li "FT 1g Vape Cart CDT Distillate Animal Larry (Indica) (12)" at bounding box center [353, 625] width 518 height 23
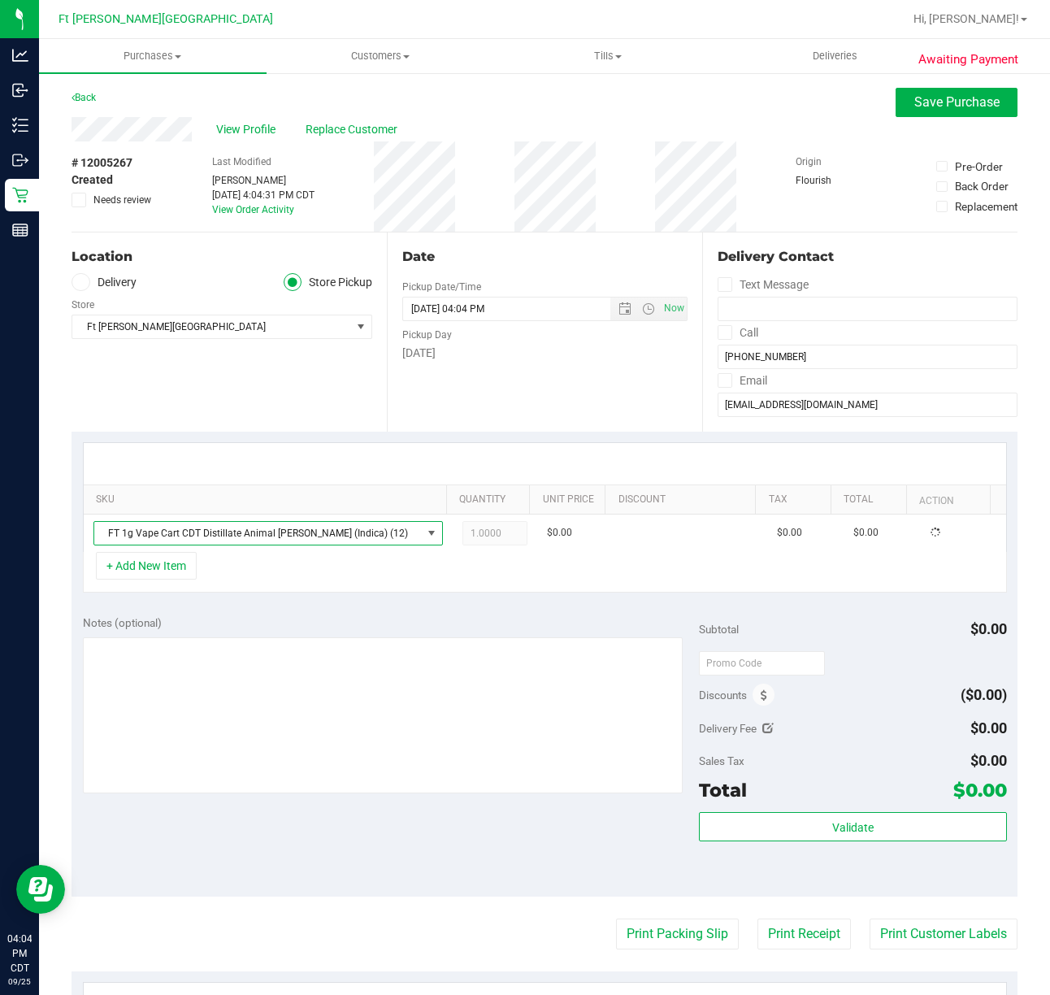
click at [455, 592] on div "+ Add New Item" at bounding box center [545, 572] width 924 height 41
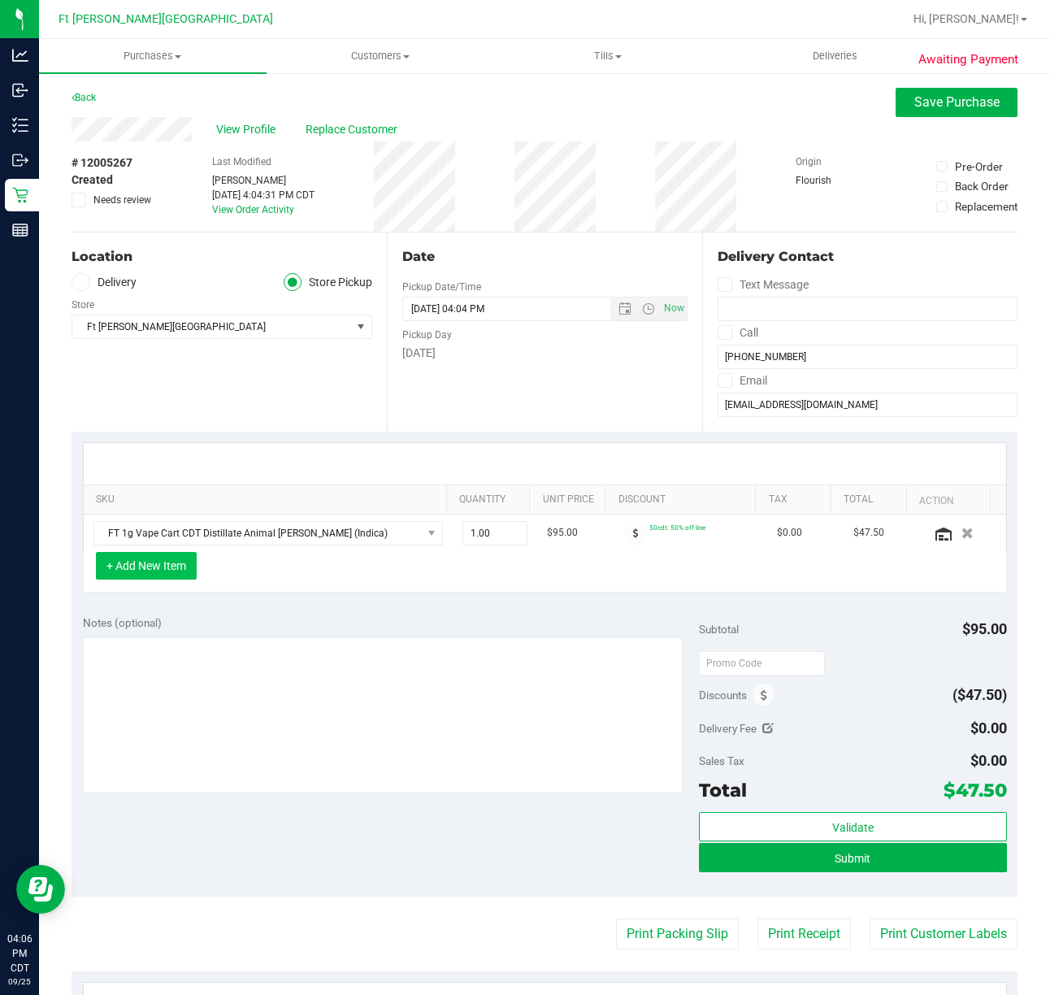
click at [160, 566] on button "+ Add New Item" at bounding box center [146, 566] width 101 height 28
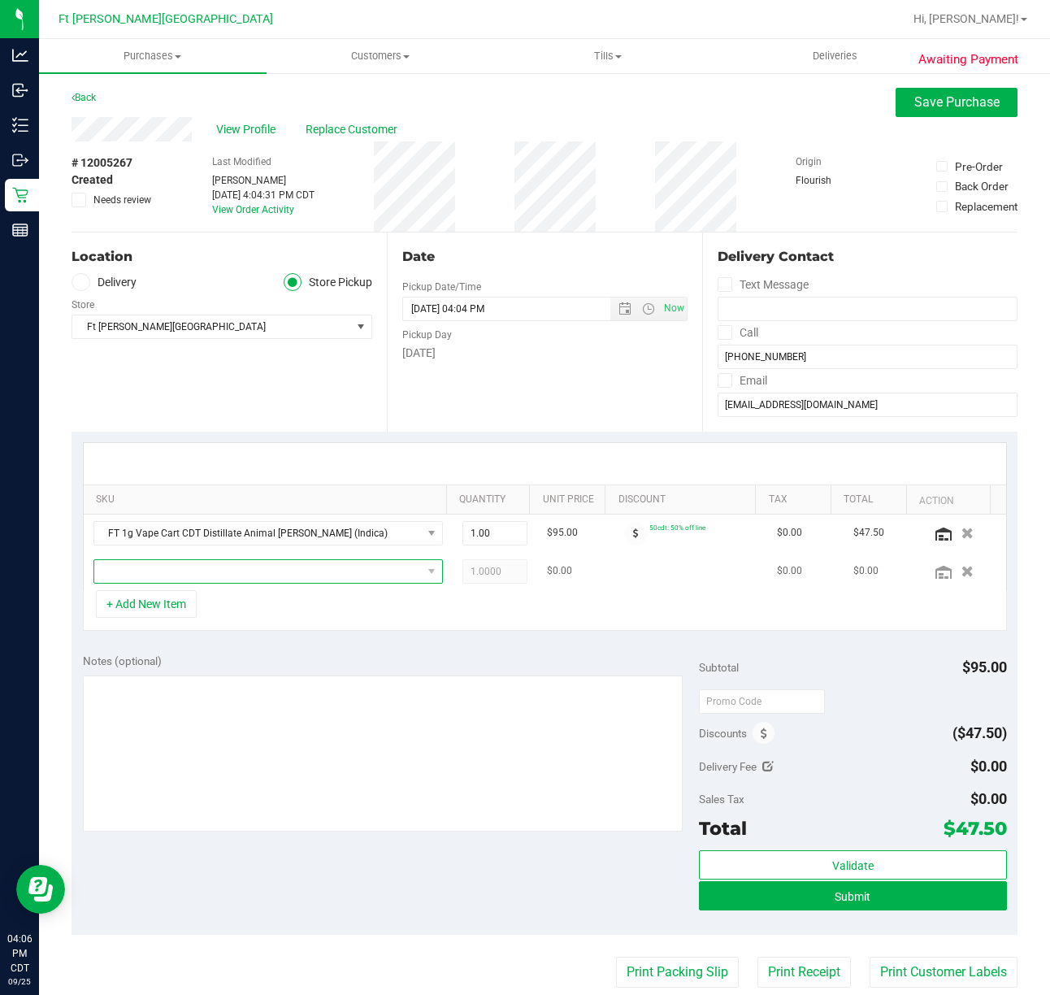
click at [167, 567] on span "NO DATA FOUND" at bounding box center [258, 571] width 328 height 23
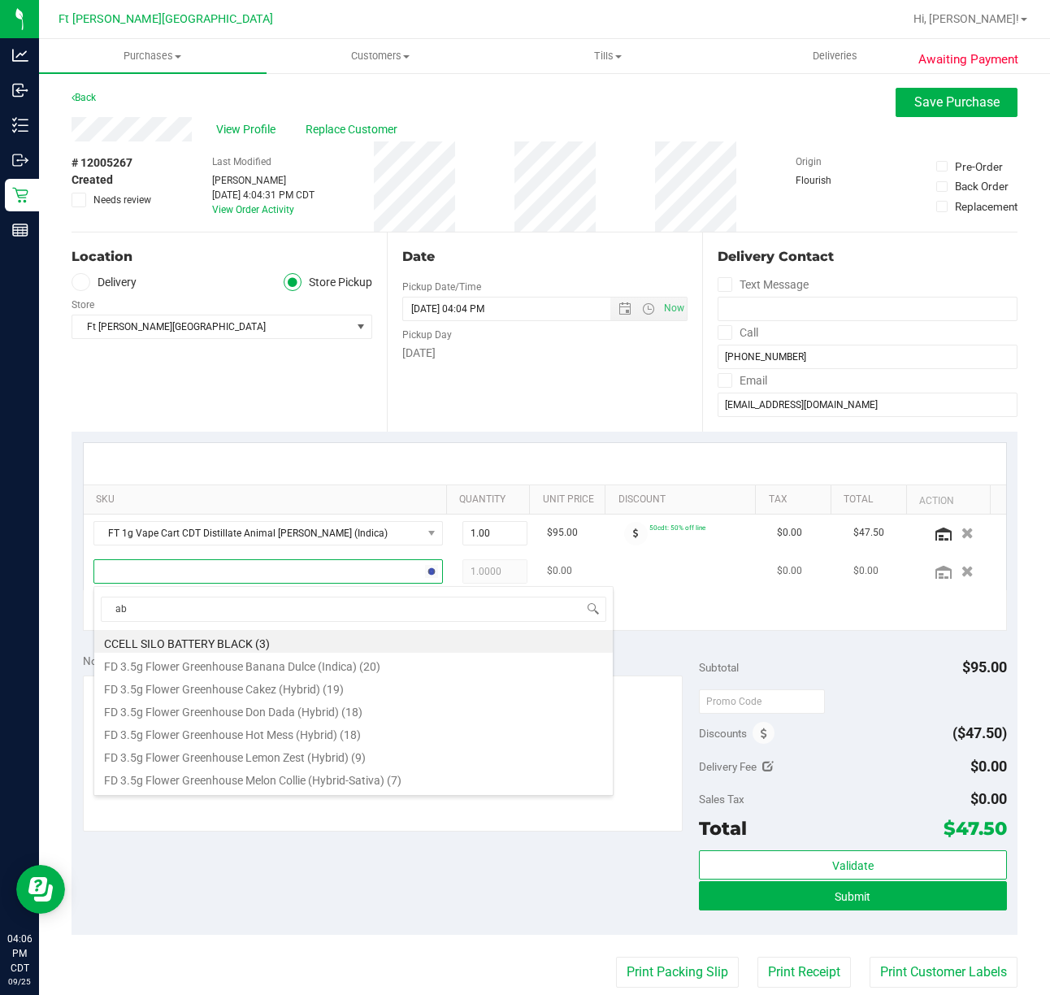
type input "abp"
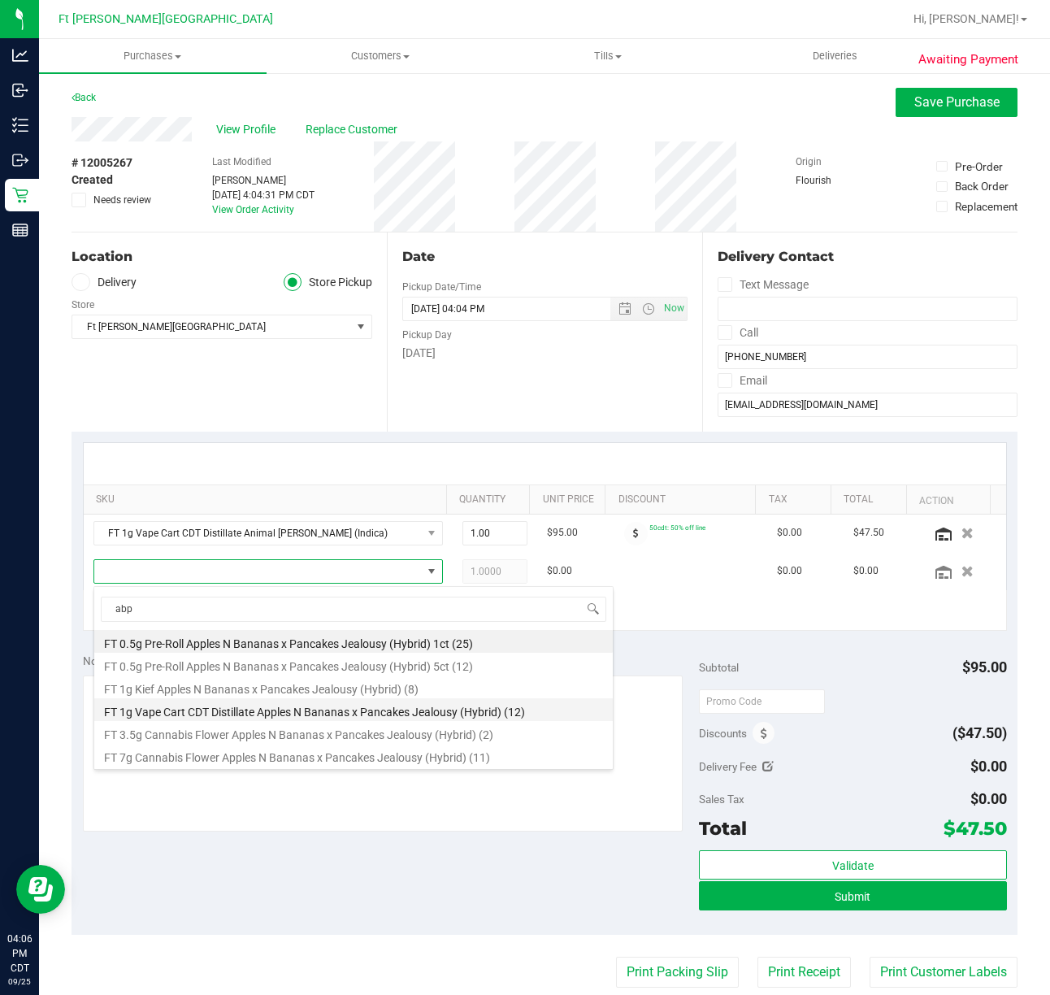
click at [239, 703] on li "FT 1g Vape Cart CDT Distillate Apples N Bananas x Pancakes Jealousy (Hybrid) (1…" at bounding box center [353, 709] width 518 height 23
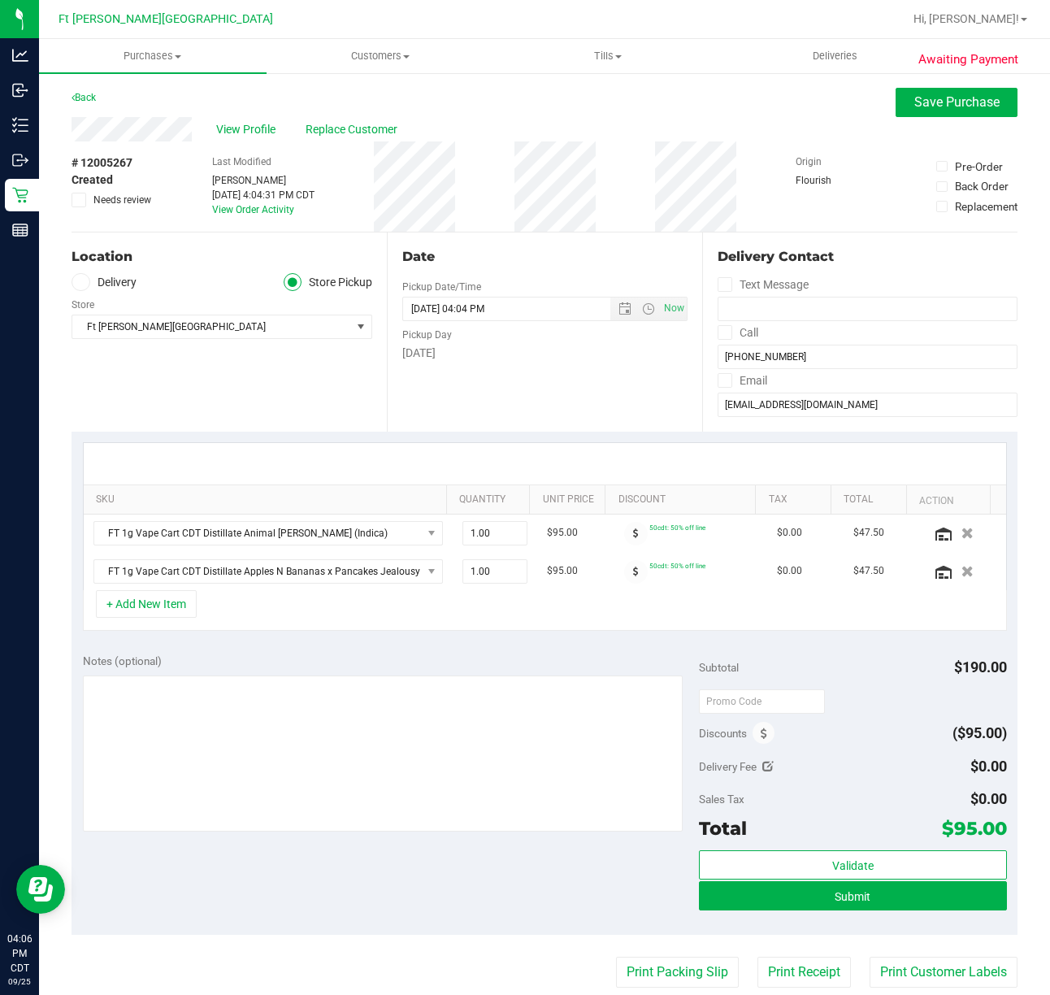
click at [446, 624] on div "+ Add New Item" at bounding box center [545, 610] width 924 height 41
click at [926, 108] on span "Save Purchase" at bounding box center [956, 101] width 85 height 15
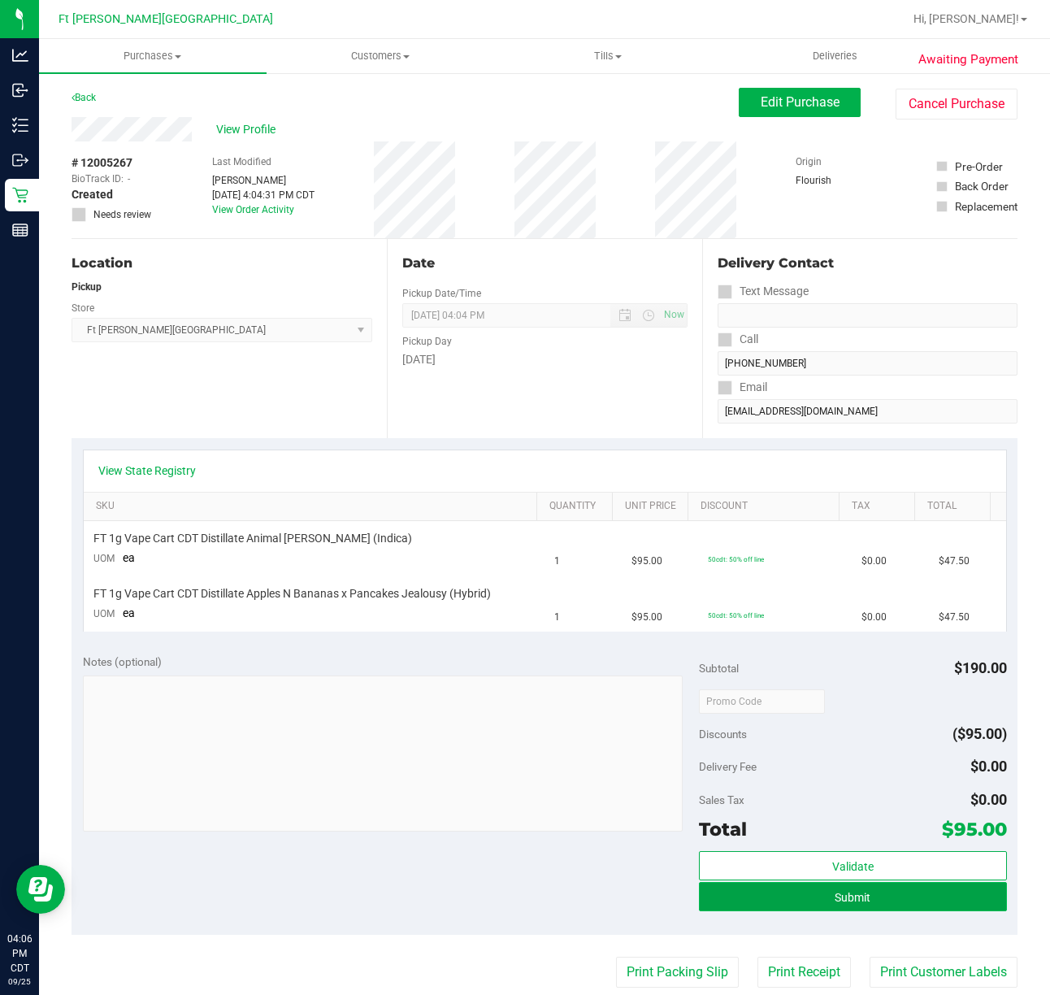
click at [783, 905] on button "Submit" at bounding box center [853, 896] width 308 height 29
click at [388, 644] on div "Notes (optional) Subtotal $190.00 Discounts ($95.00) Delivery Fee $0.00 Sales T…" at bounding box center [545, 788] width 946 height 293
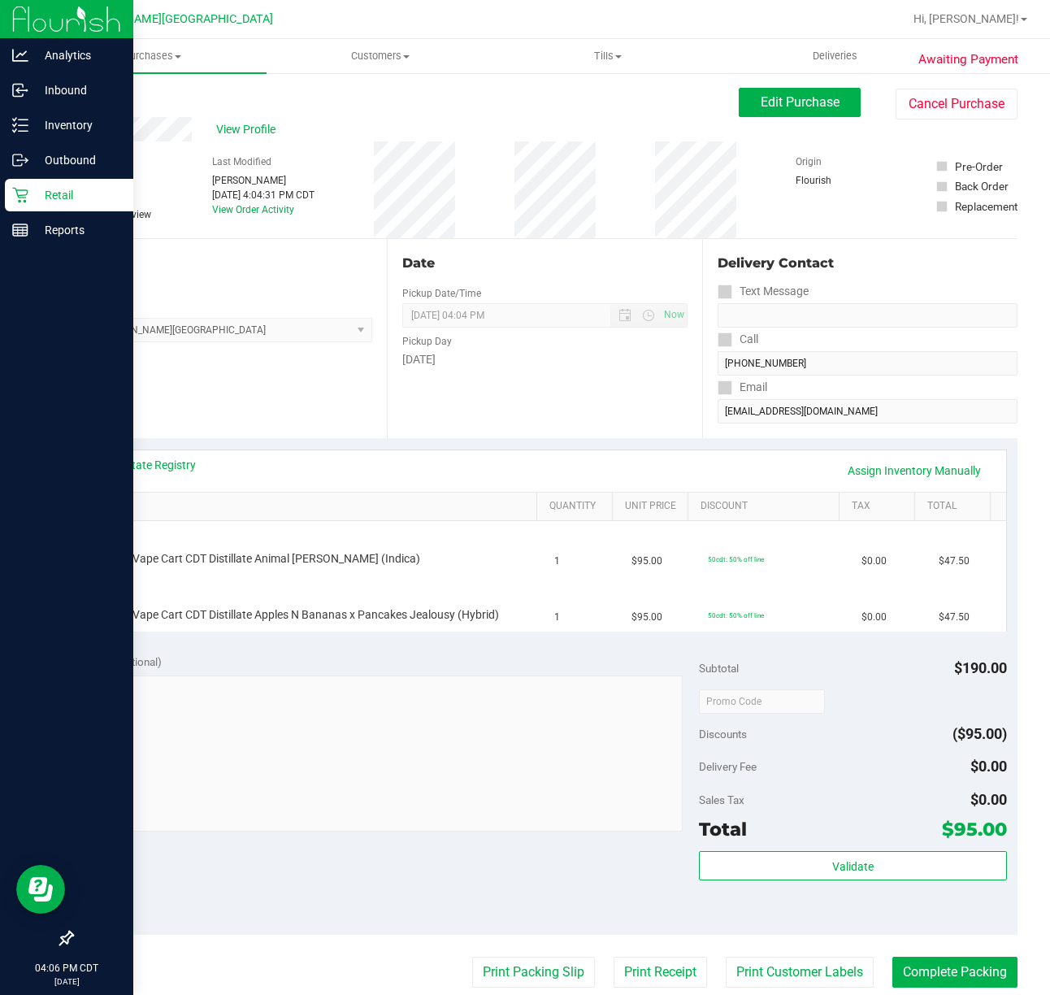
click at [33, 190] on p "Retail" at bounding box center [77, 195] width 98 height 20
